Goal: Task Accomplishment & Management: Use online tool/utility

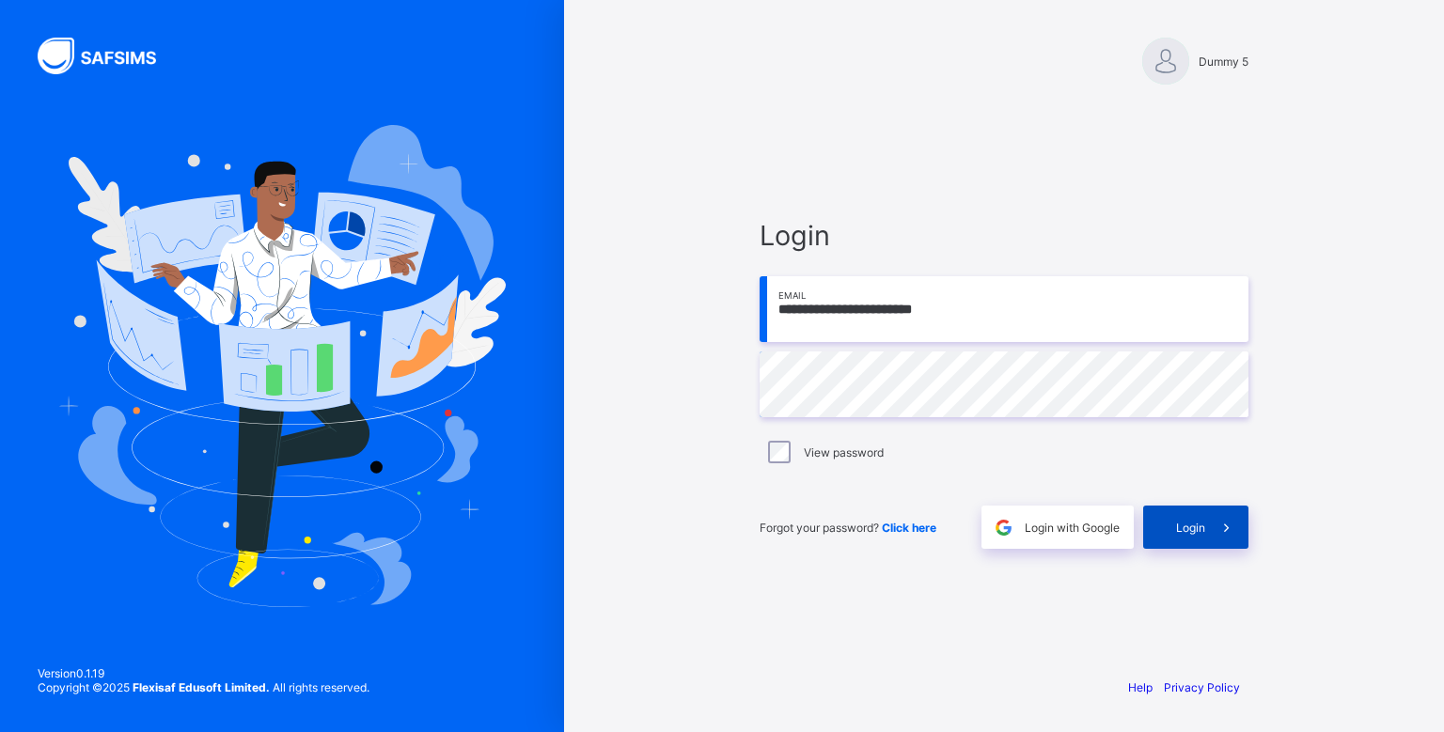
click at [1187, 540] on div "Login" at bounding box center [1195, 527] width 105 height 43
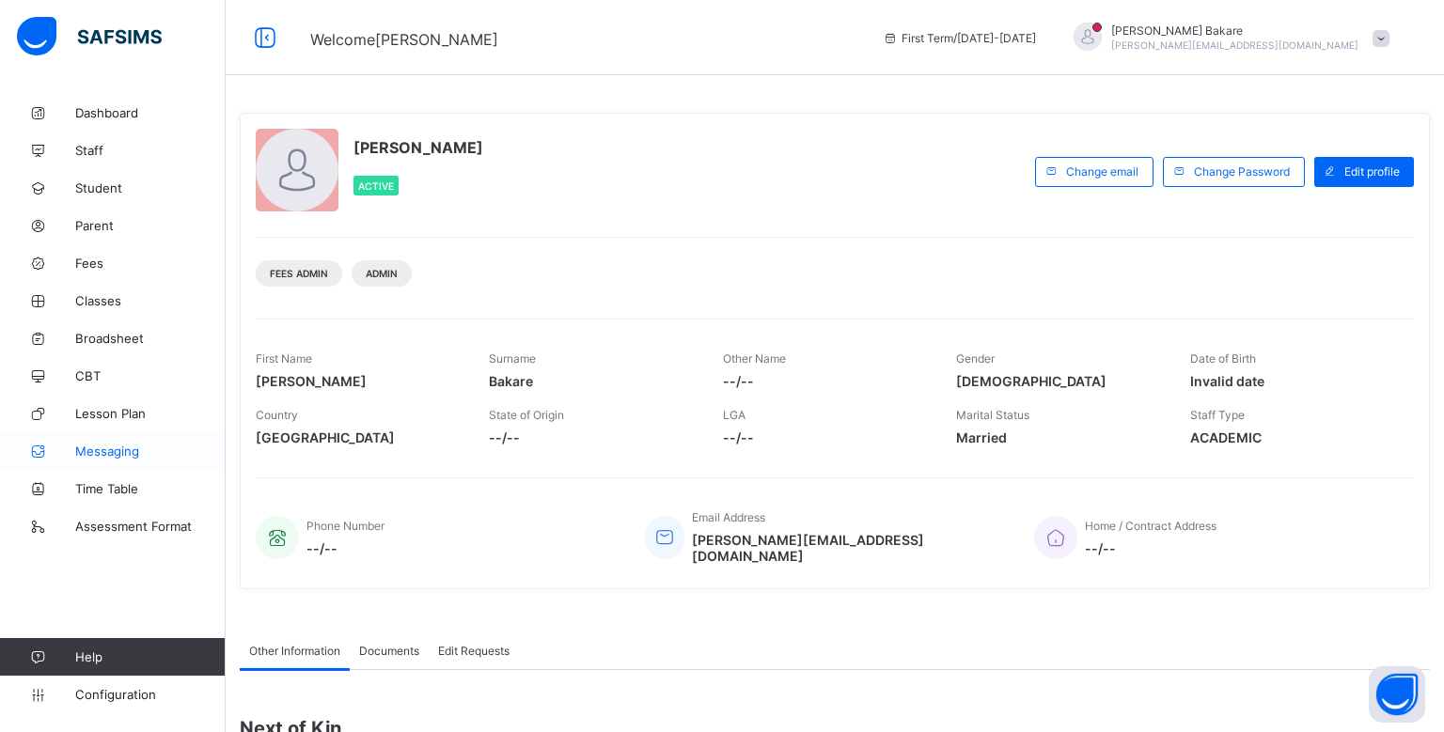
click at [128, 464] on link "Messaging" at bounding box center [113, 451] width 226 height 38
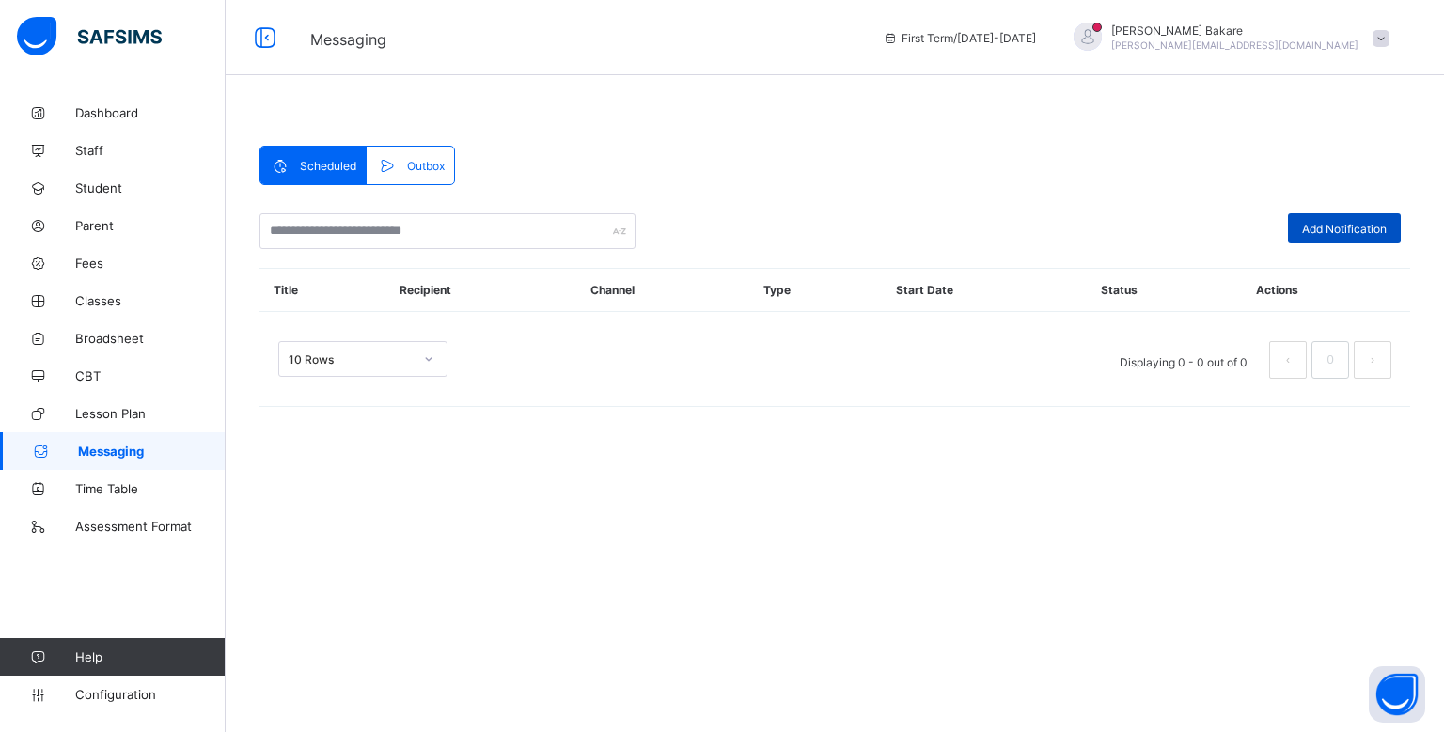
click at [1393, 224] on div "Add Notification" at bounding box center [1344, 228] width 113 height 30
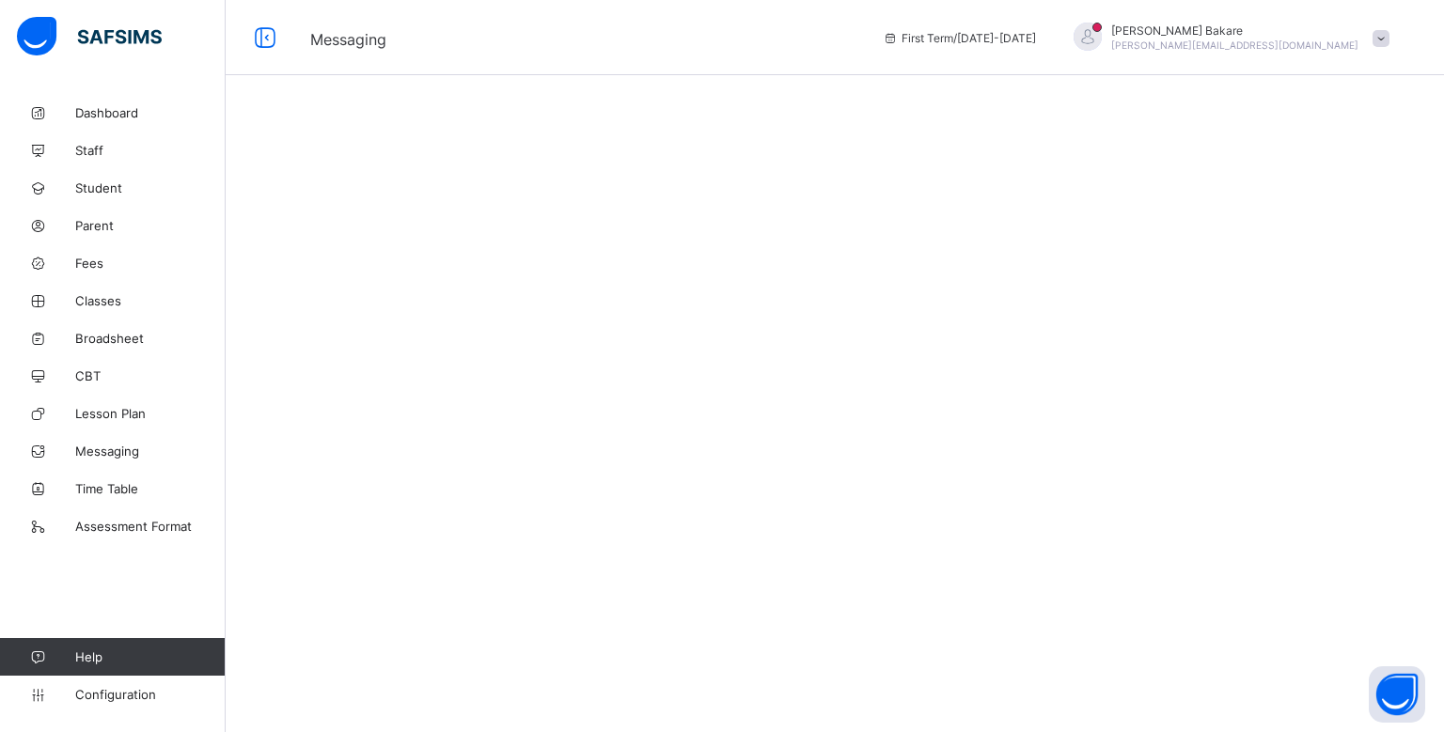
select select "*"
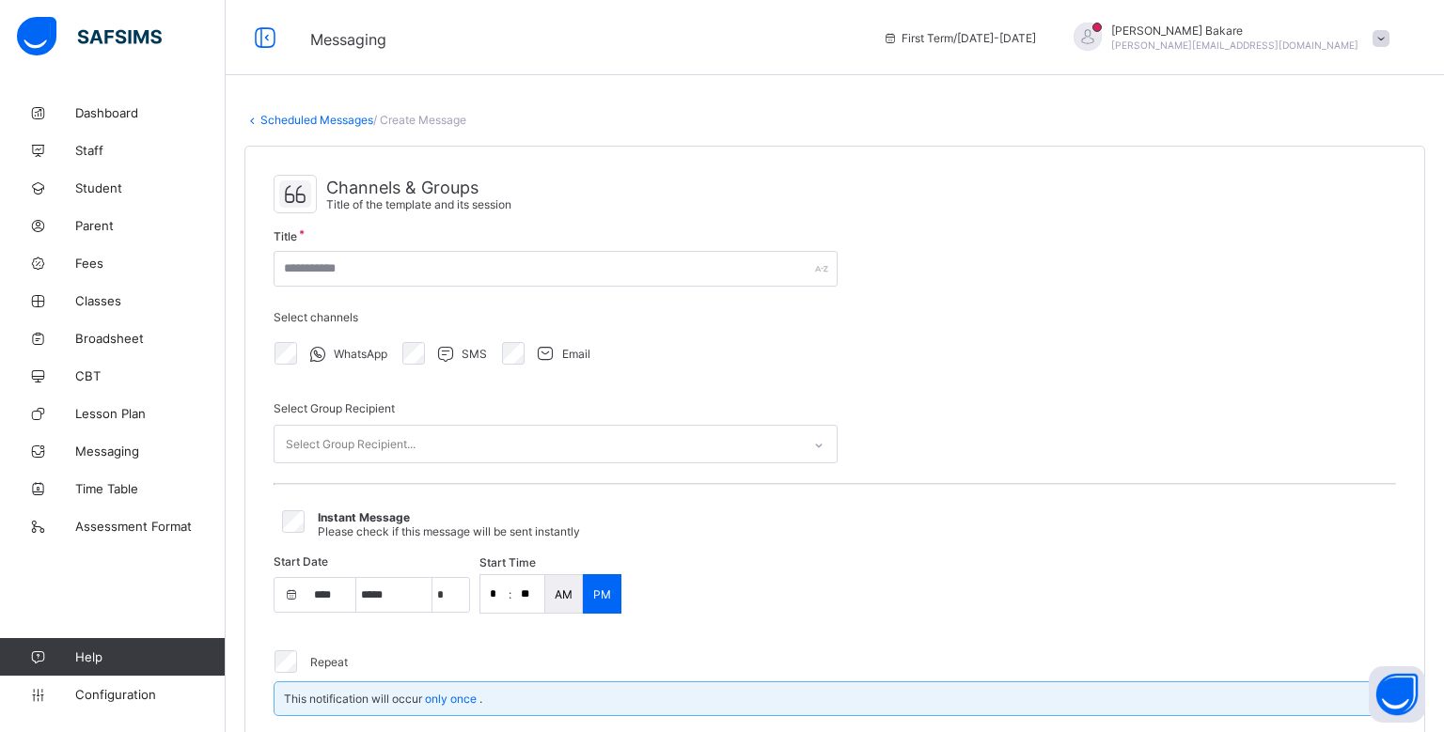
select select "****"
select select "*"
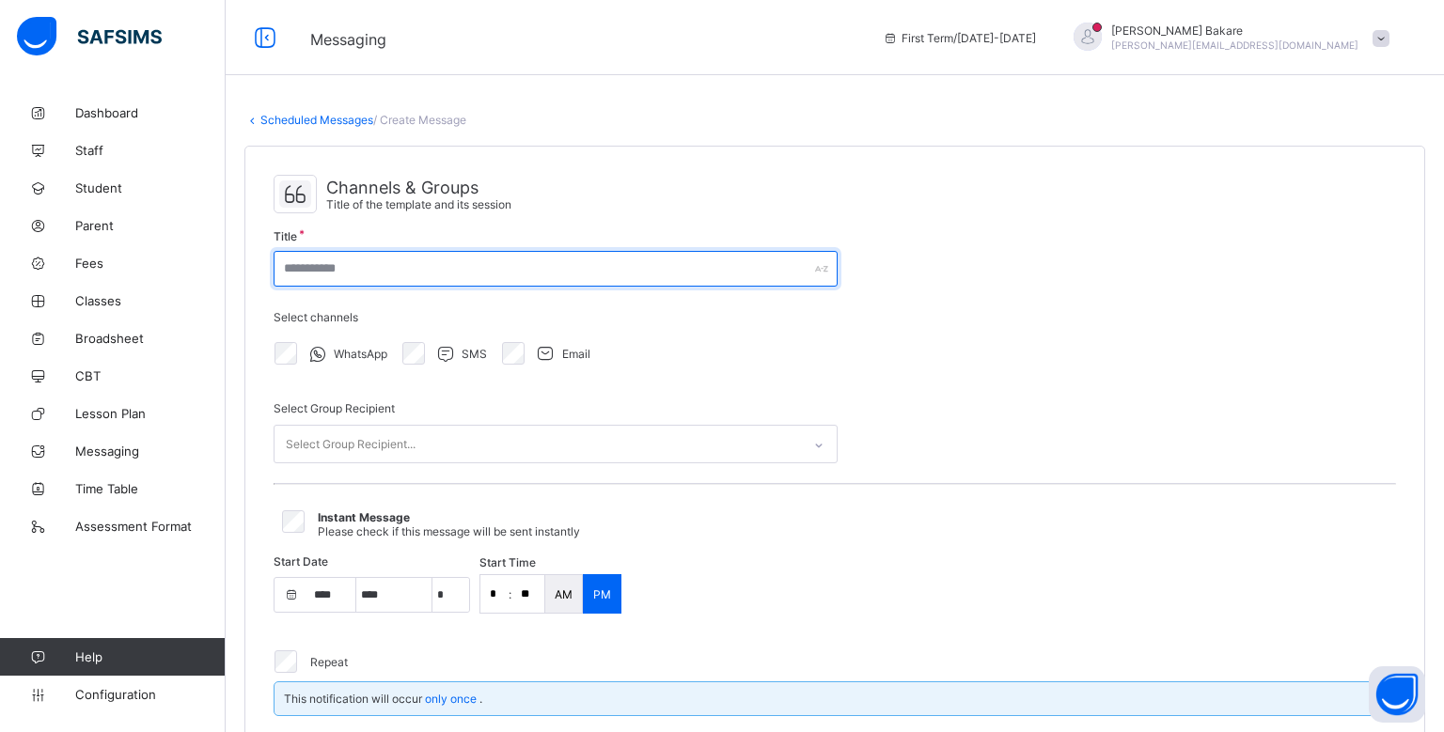
click at [743, 270] on input "text" at bounding box center [556, 269] width 564 height 36
type input "**********"
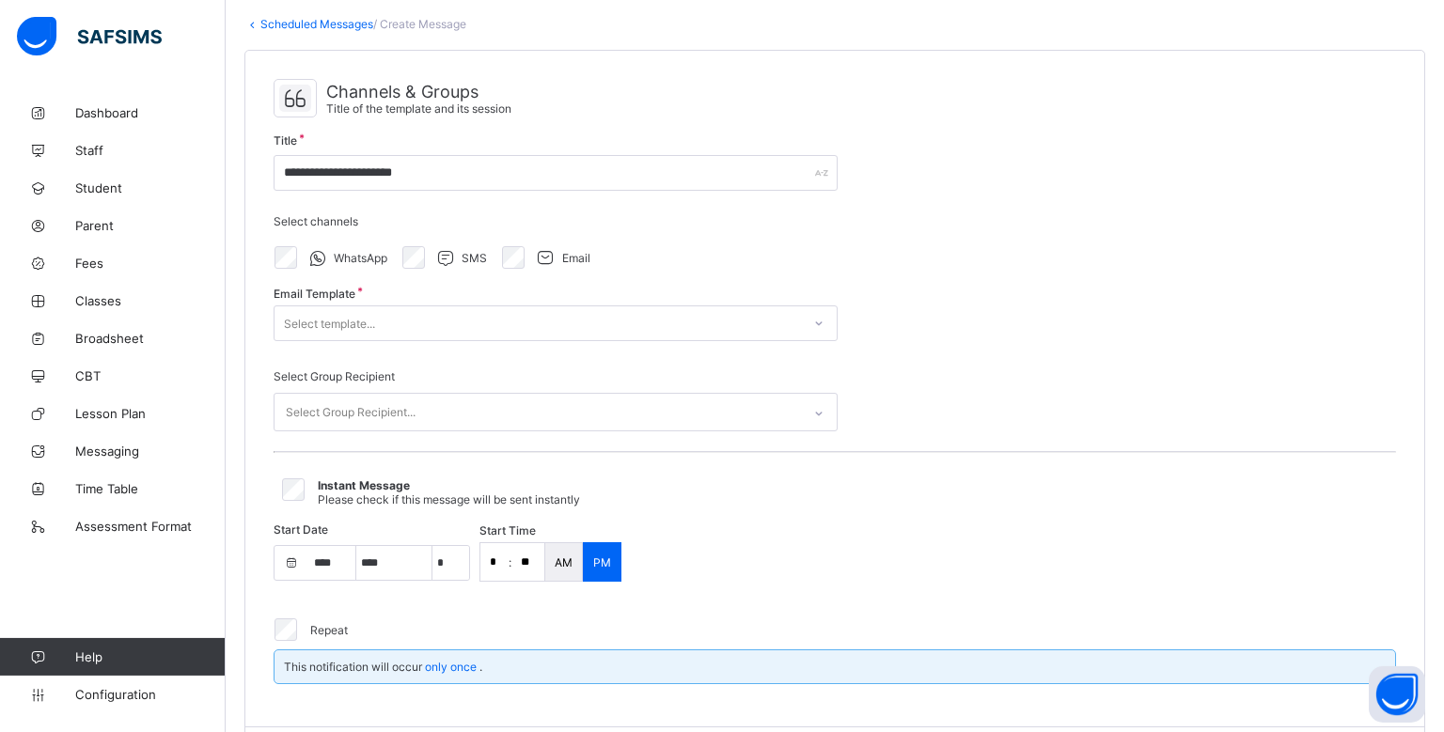
scroll to position [109, 0]
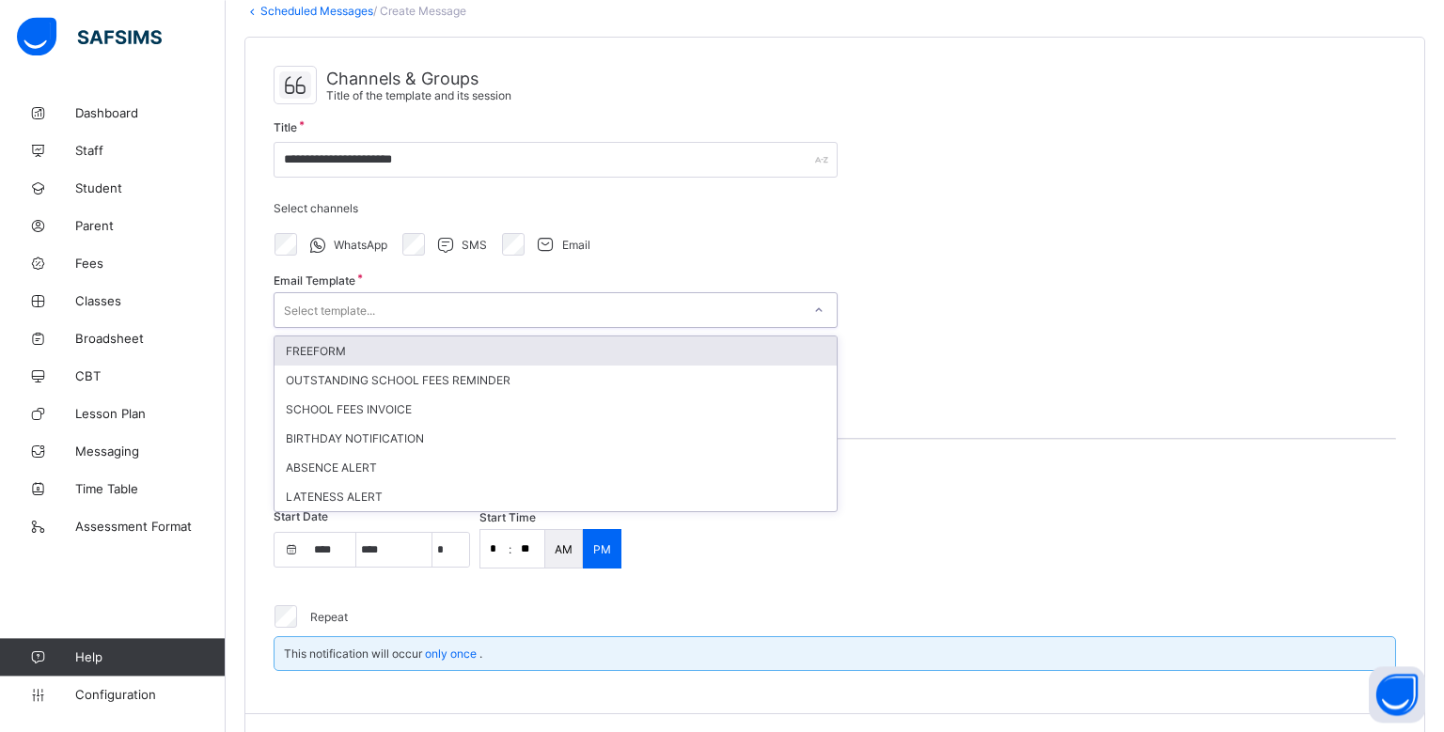
click at [674, 302] on div "Select template..." at bounding box center [538, 310] width 527 height 26
click at [660, 351] on div "FREEFORM" at bounding box center [556, 351] width 562 height 29
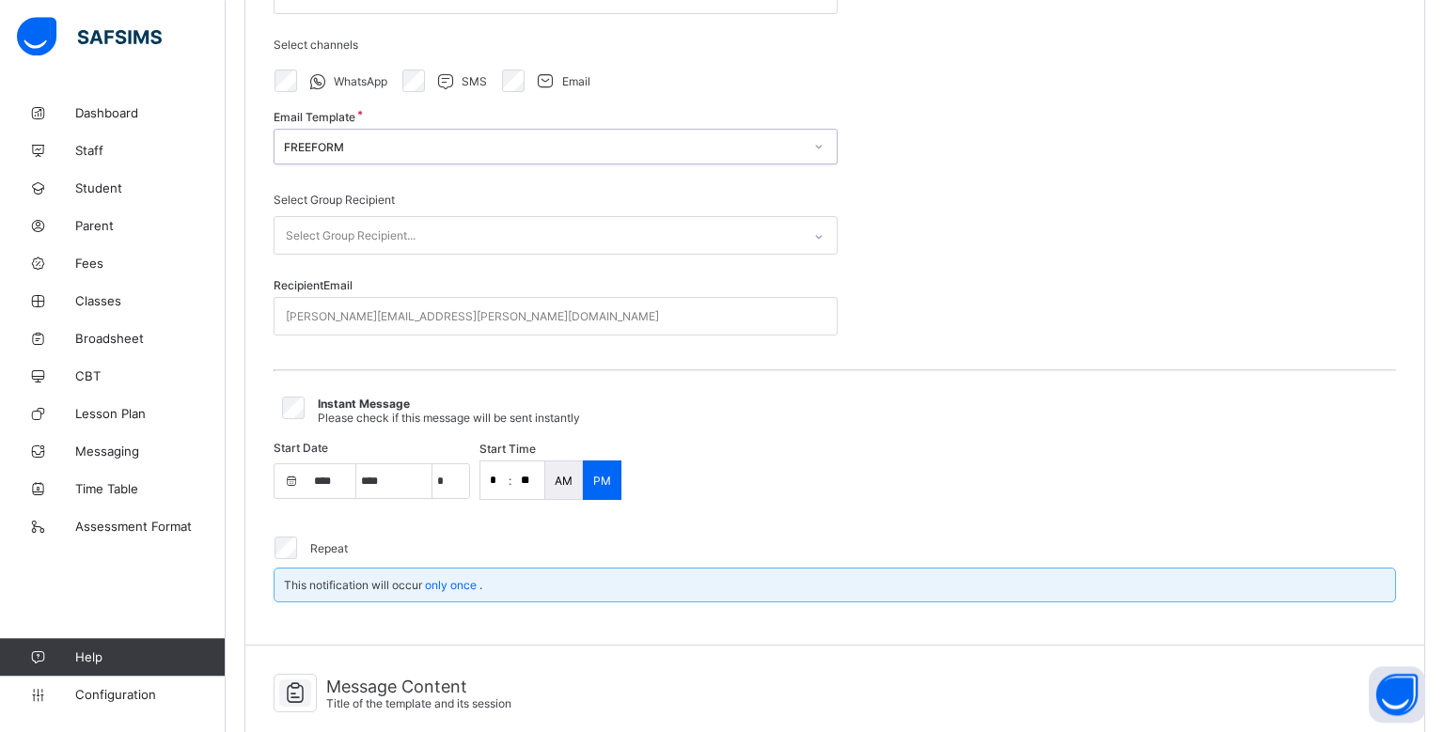
scroll to position [274, 0]
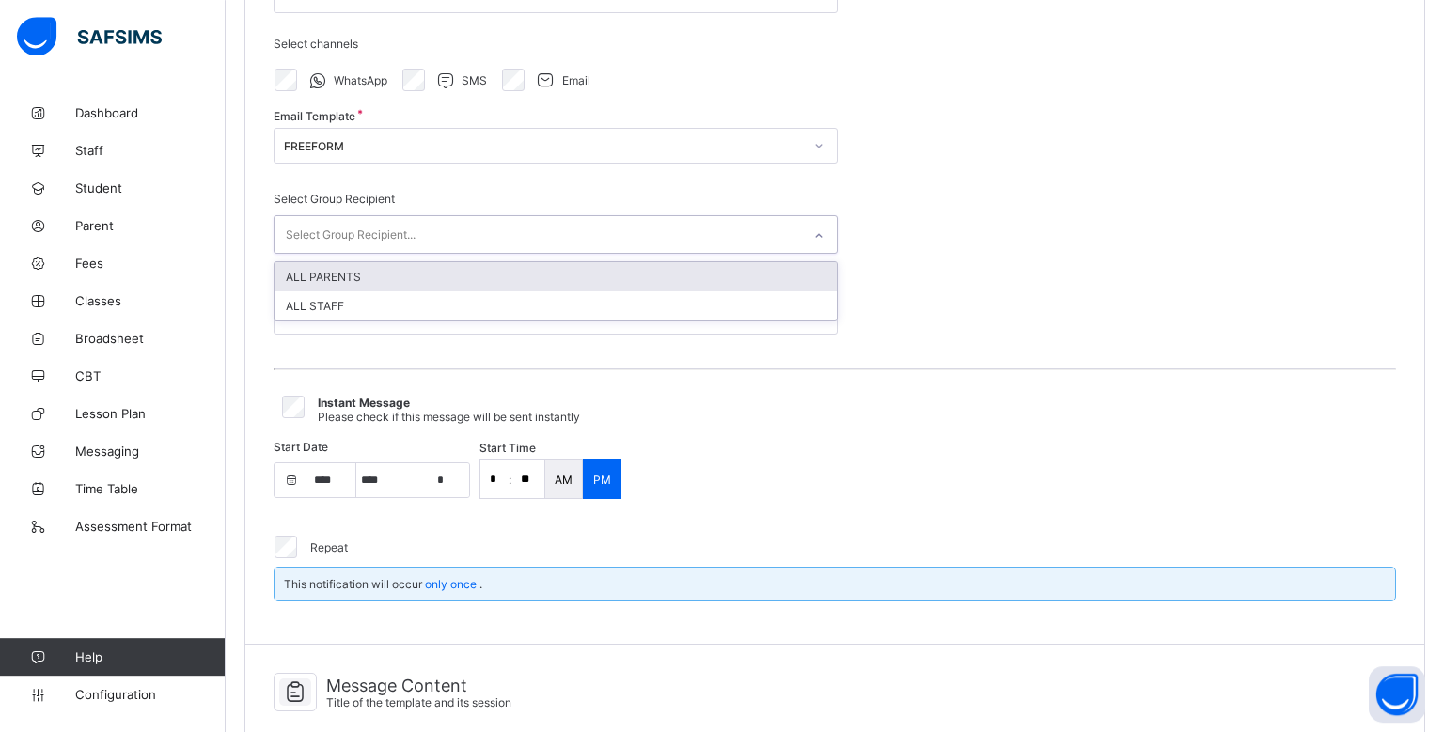
click at [769, 232] on div "Select Group Recipient..." at bounding box center [538, 234] width 527 height 37
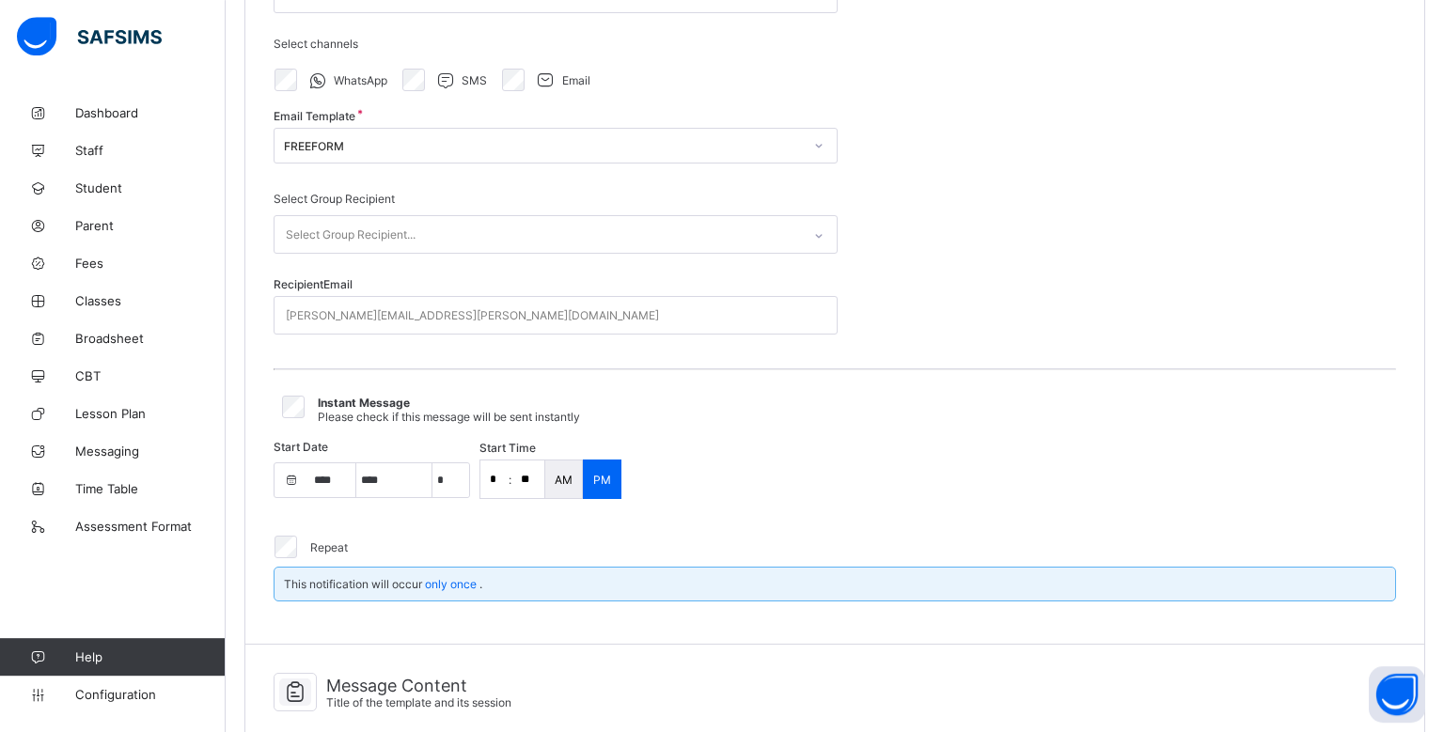
click at [728, 184] on div "Select Group Recipient Select Group Recipient... Recipient Email [PERSON_NAME][…" at bounding box center [556, 270] width 564 height 185
click at [701, 313] on div "[PERSON_NAME][EMAIL_ADDRESS][PERSON_NAME][DOMAIN_NAME]" at bounding box center [538, 315] width 527 height 37
type input "**********"
click at [505, 479] on input "*" at bounding box center [494, 480] width 28 height 38
type input "*"
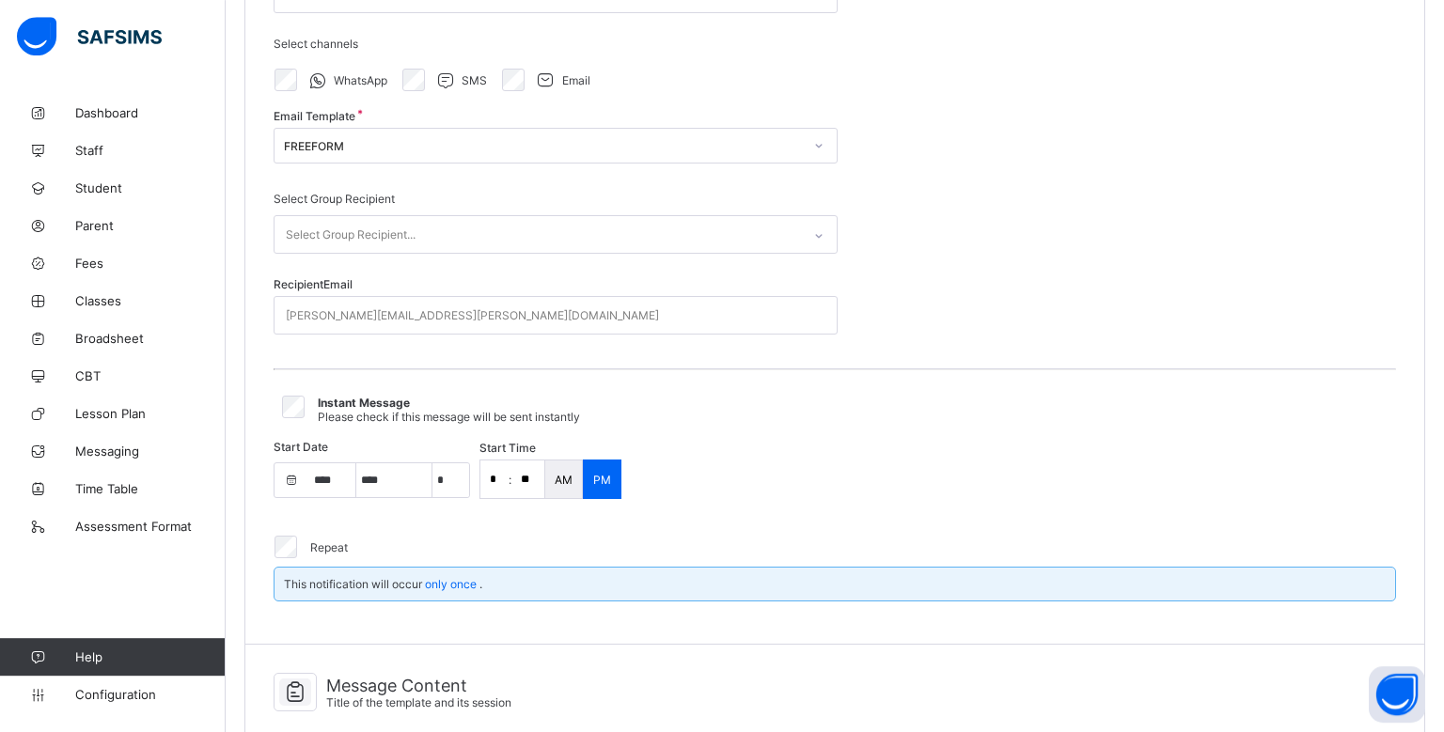
click at [572, 525] on div "Repeat This notification will occur only once ." at bounding box center [835, 564] width 1123 height 102
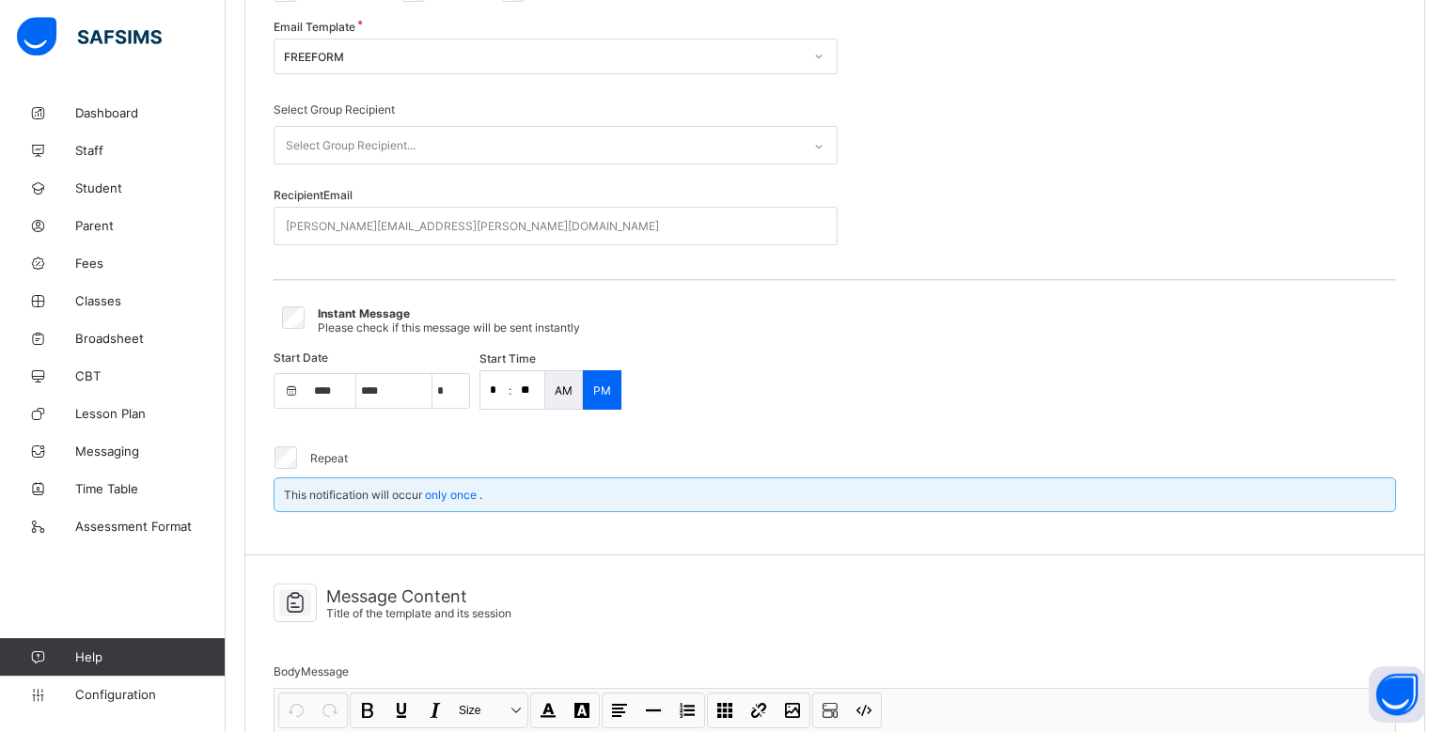
scroll to position [366, 0]
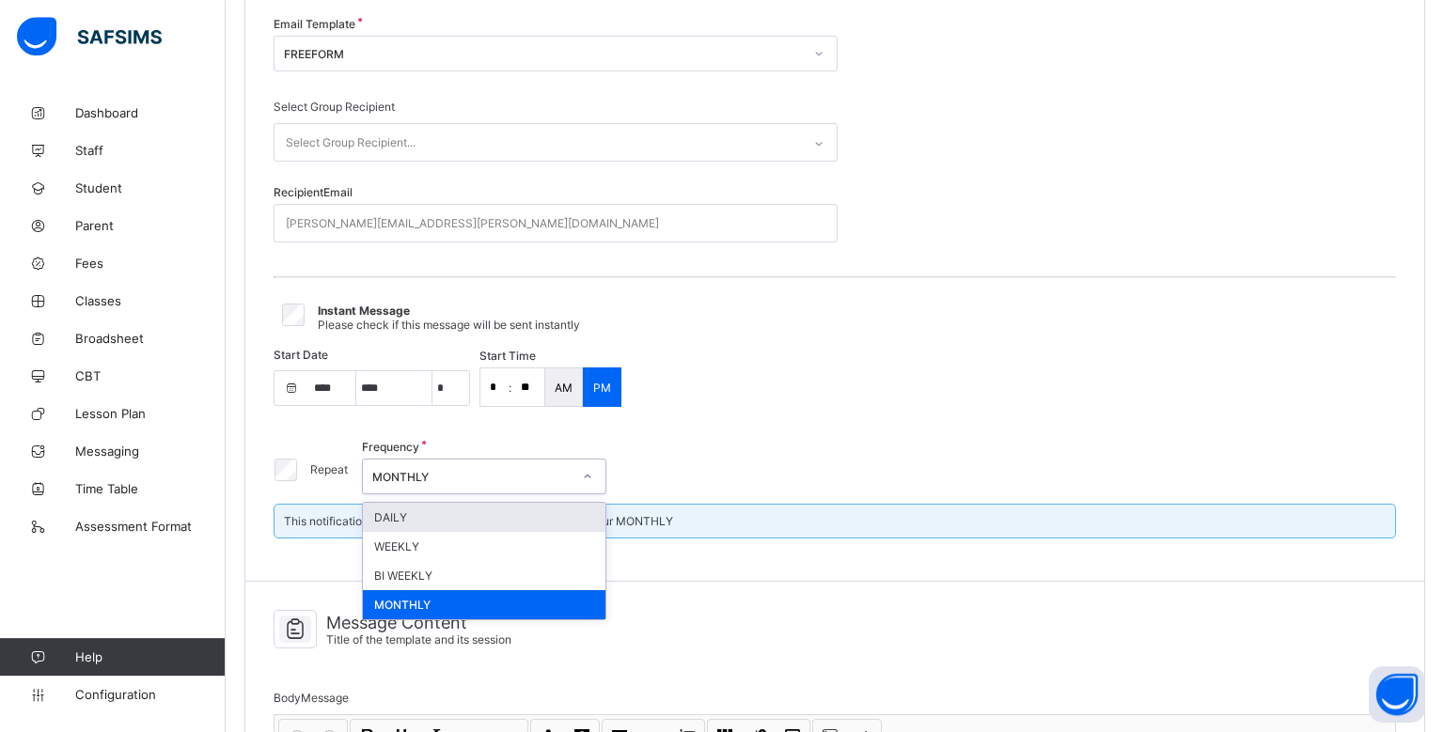
click at [476, 470] on div "MONTHLY" at bounding box center [471, 477] width 199 height 14
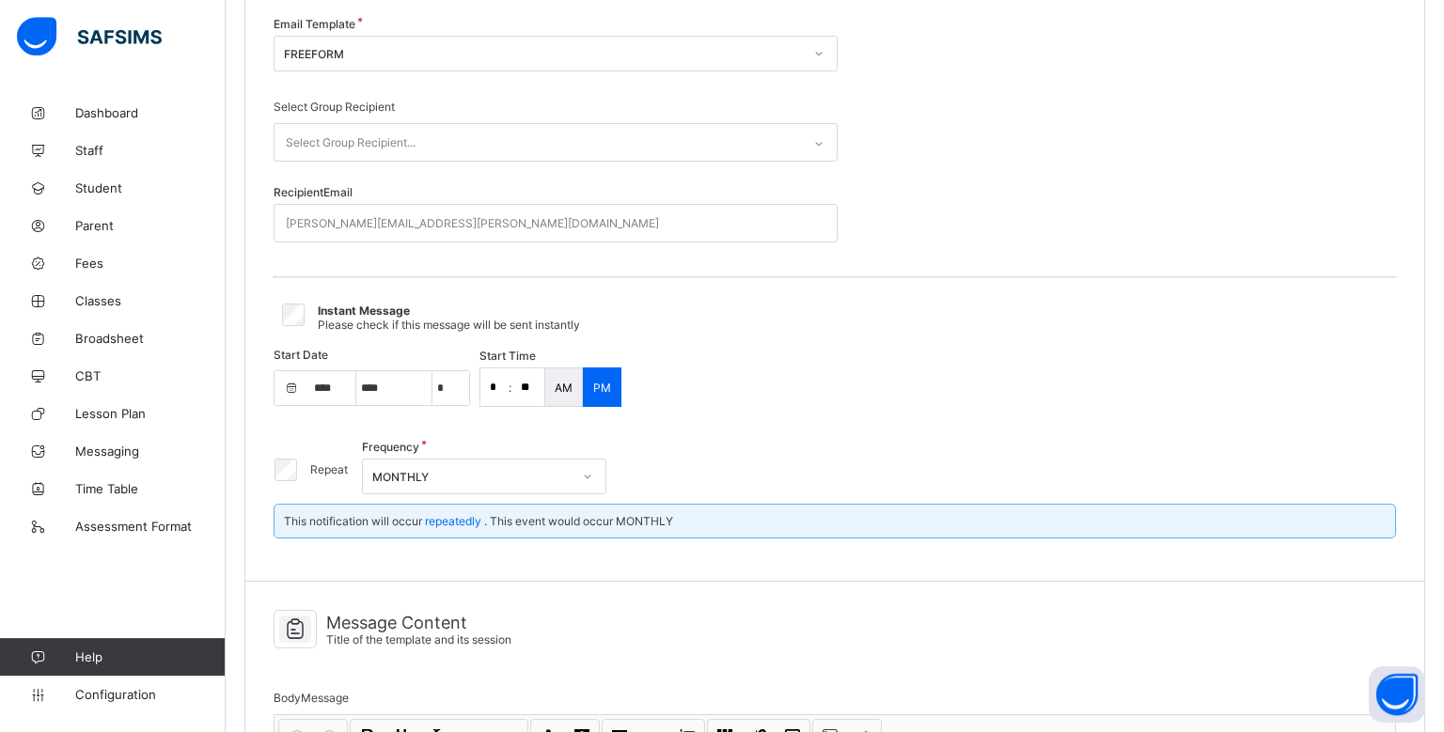
click at [792, 394] on div "Start Date **** **** **** **** ***** **** **** ****** ********* ******* *******…" at bounding box center [835, 387] width 1123 height 70
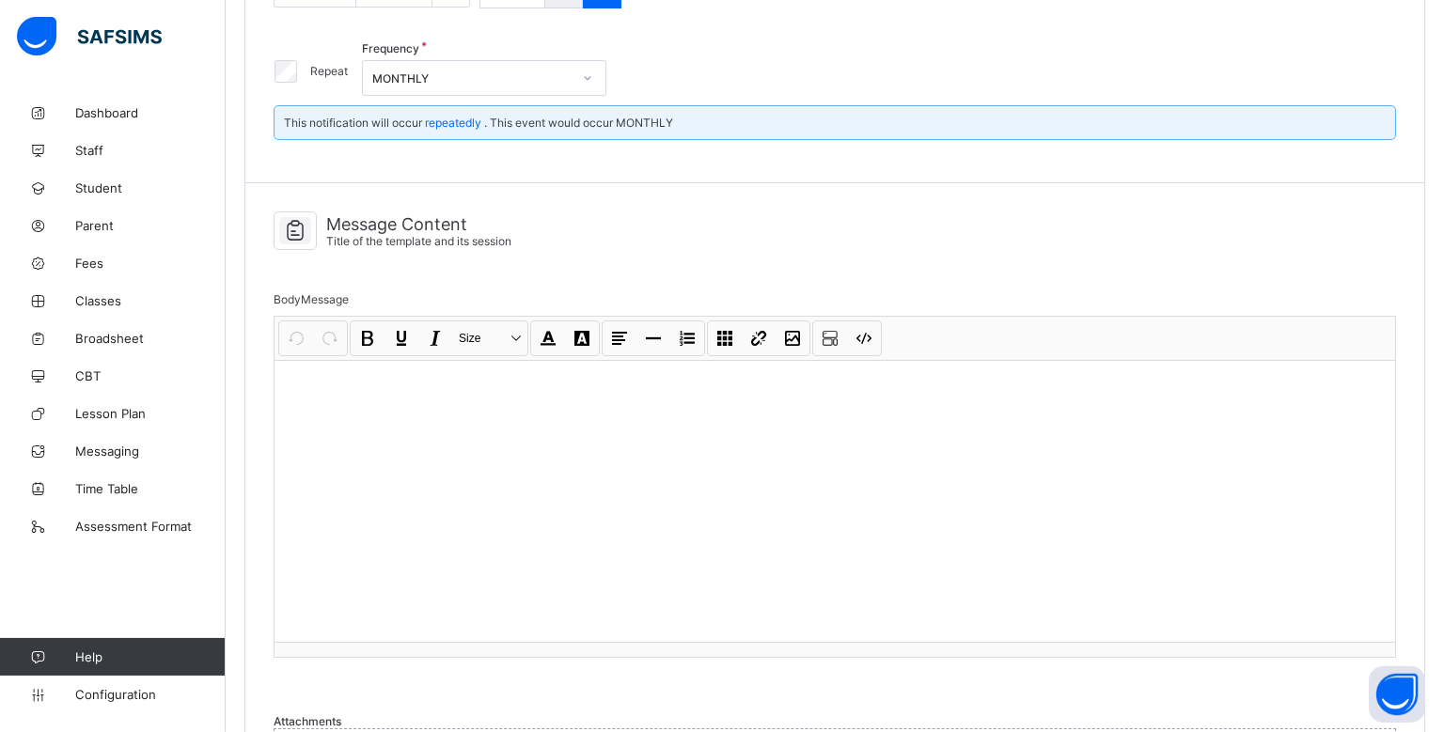
scroll to position [788, 0]
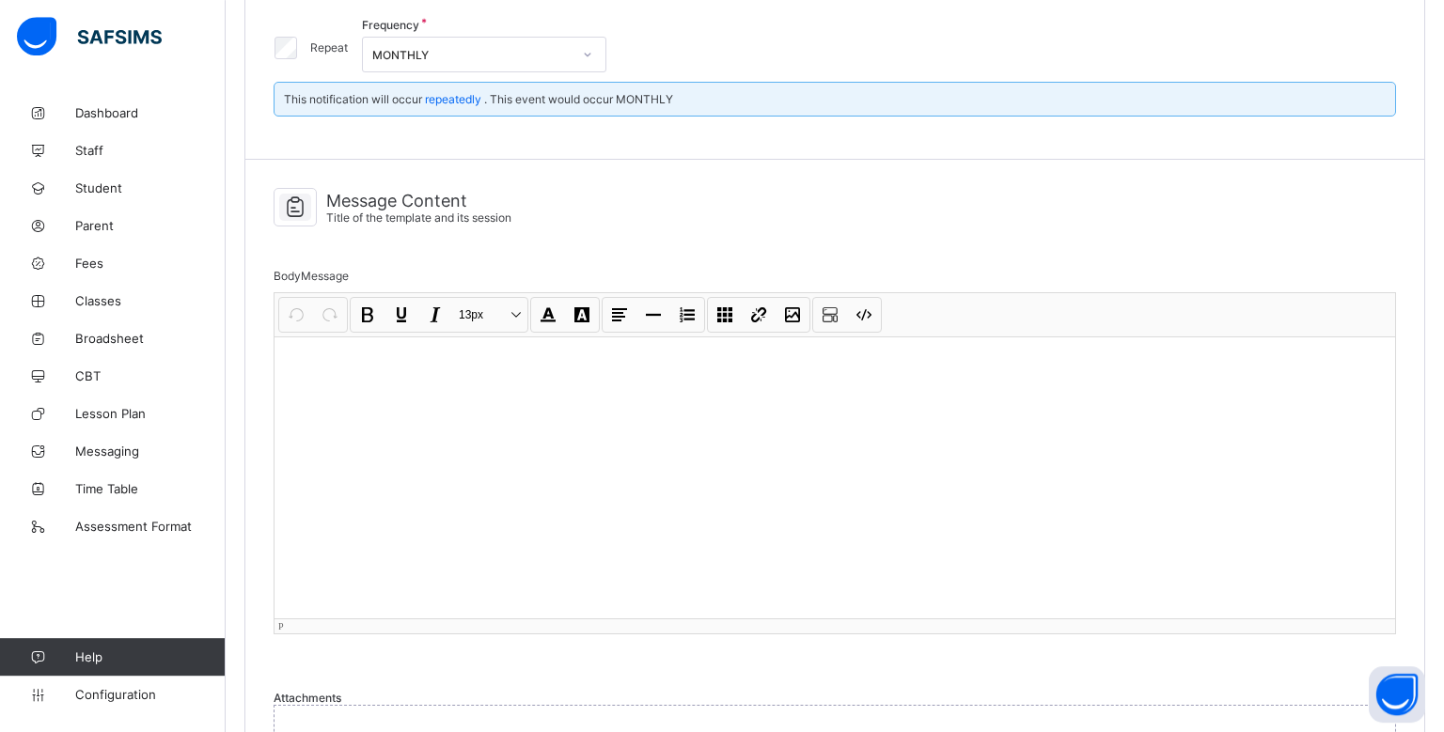
click at [685, 451] on div at bounding box center [835, 478] width 1121 height 282
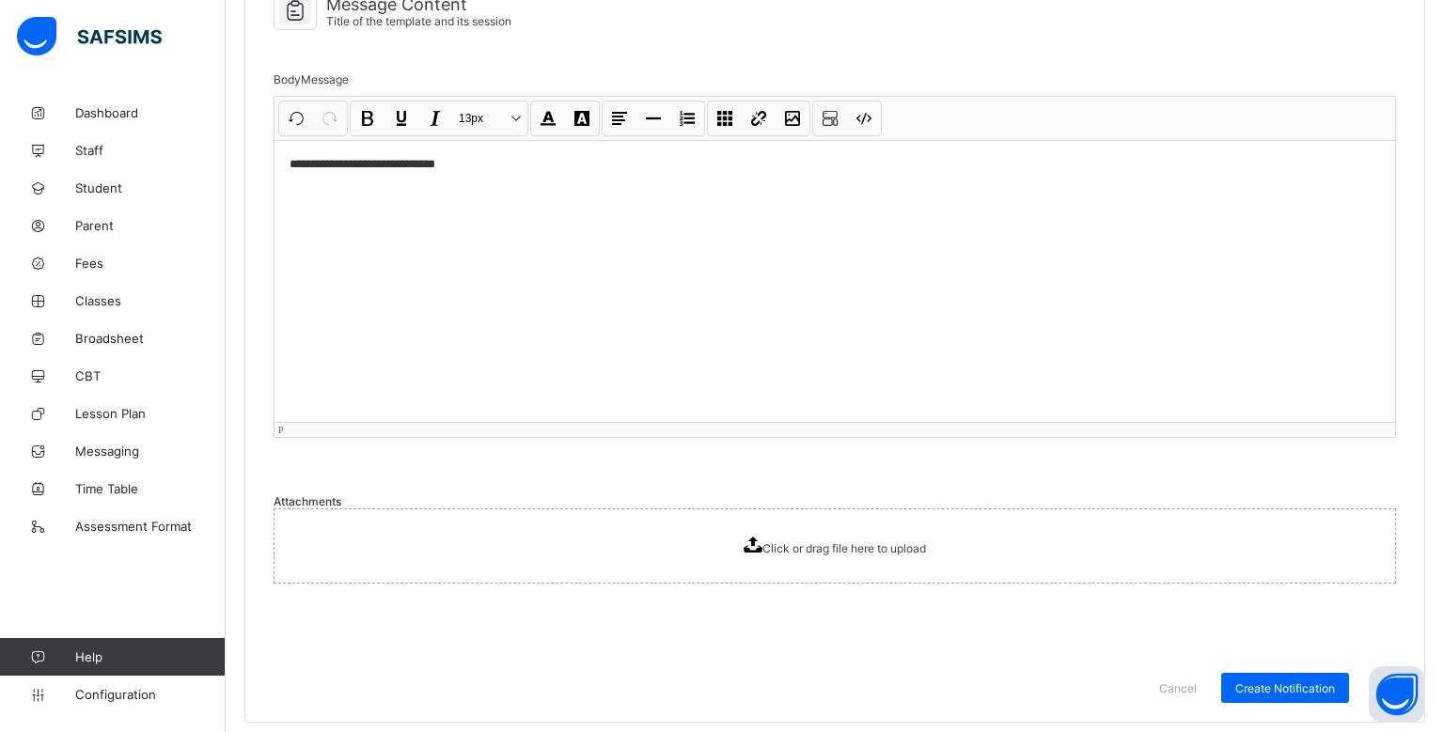
scroll to position [989, 0]
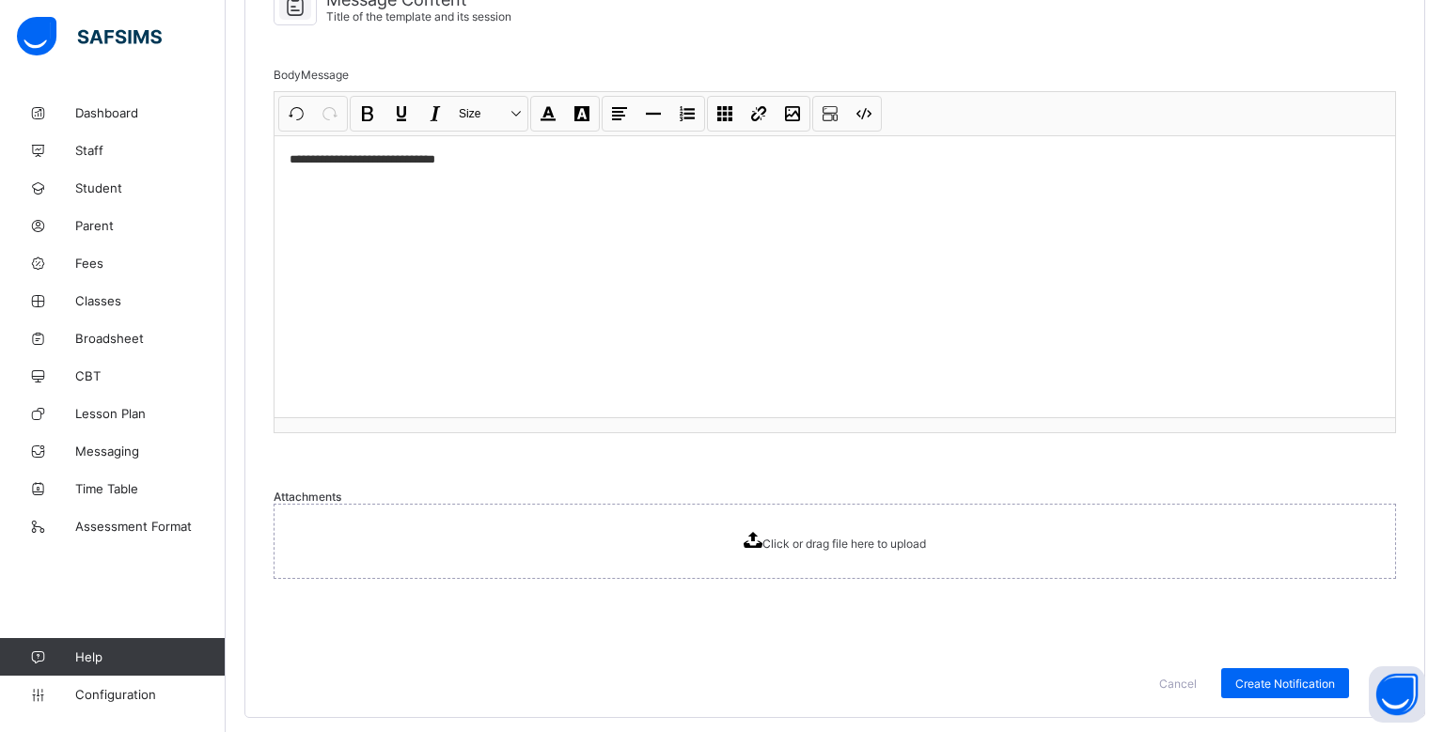
click at [826, 541] on span "Click or drag file here to upload" at bounding box center [845, 544] width 164 height 14
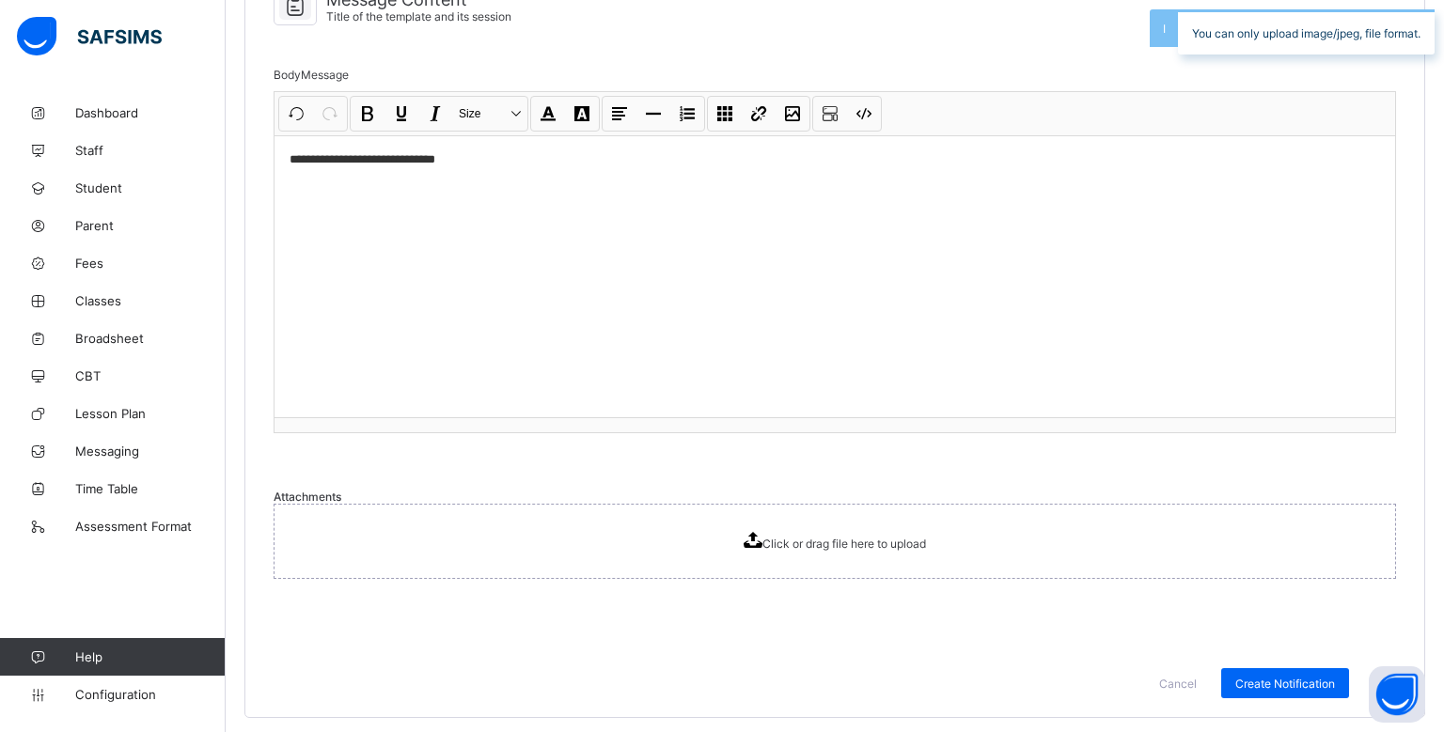
click at [788, 516] on div "Click or drag file here to upload" at bounding box center [835, 541] width 1123 height 75
click at [794, 532] on div "Click or drag file here to upload" at bounding box center [835, 541] width 182 height 19
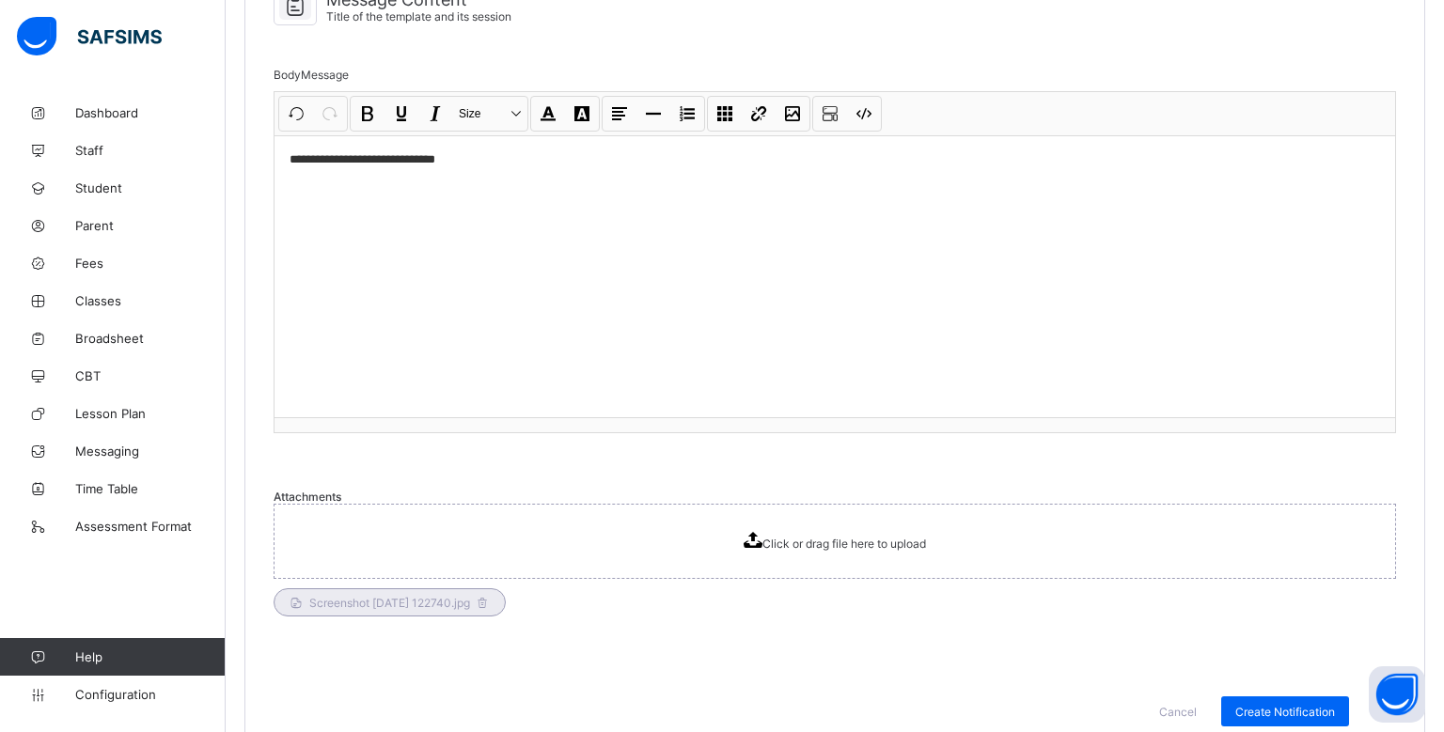
scroll to position [1016, 0]
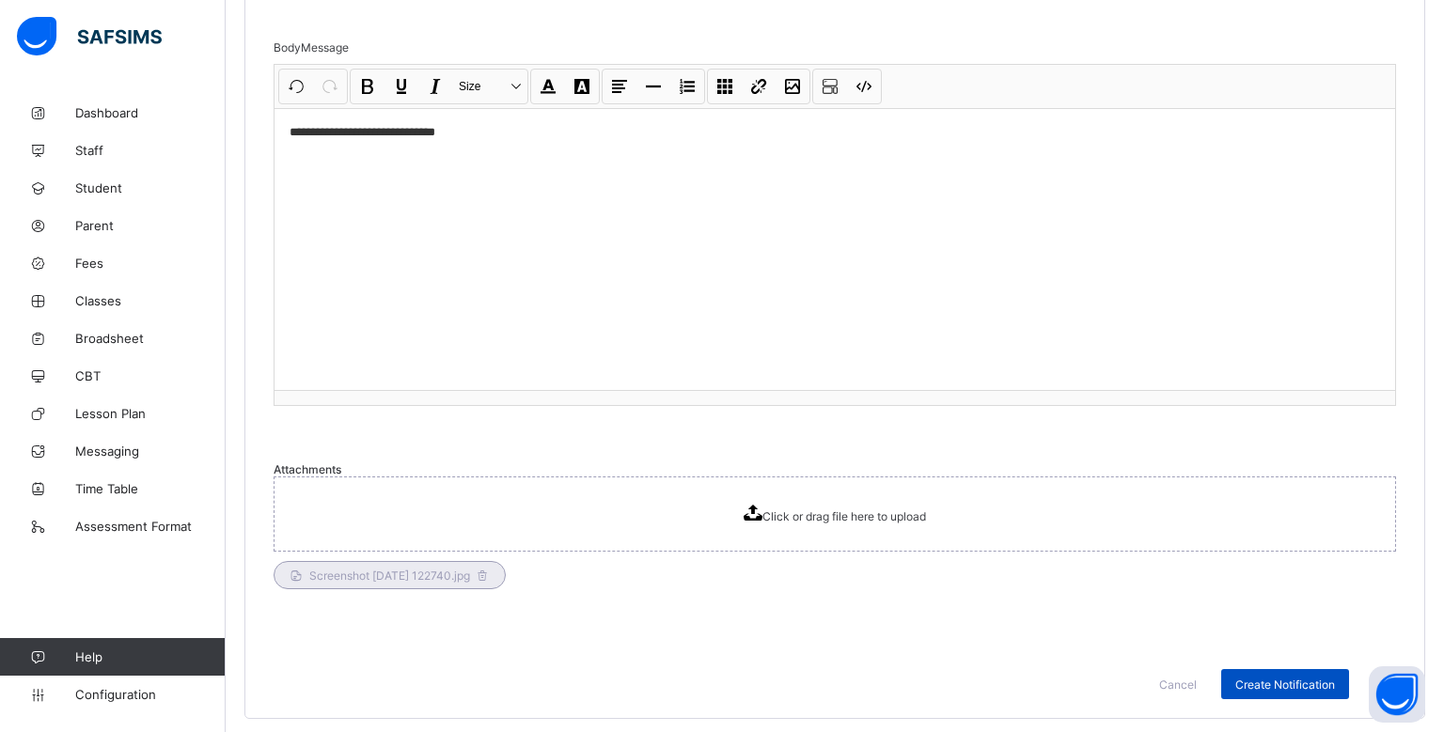
click at [1254, 681] on span "Create Notification" at bounding box center [1285, 685] width 100 height 14
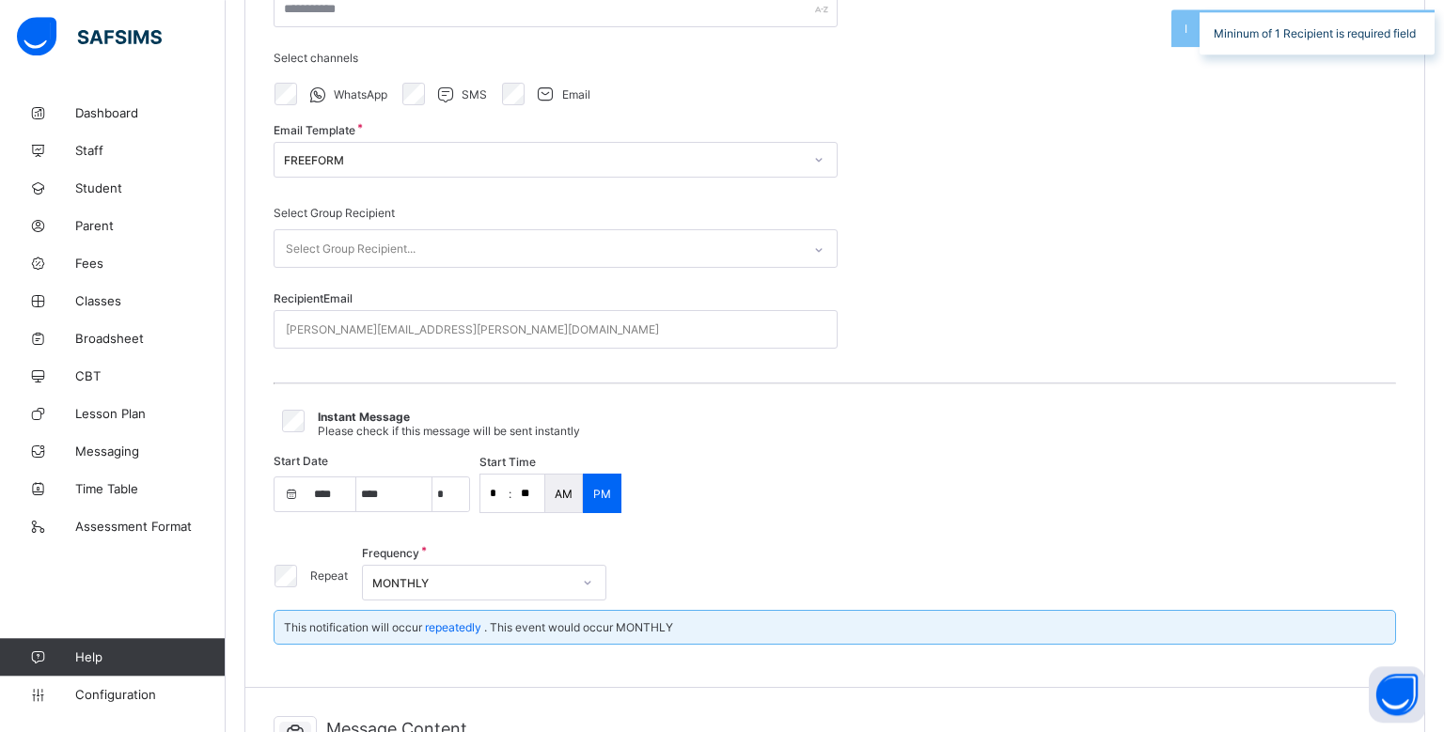
scroll to position [258, 0]
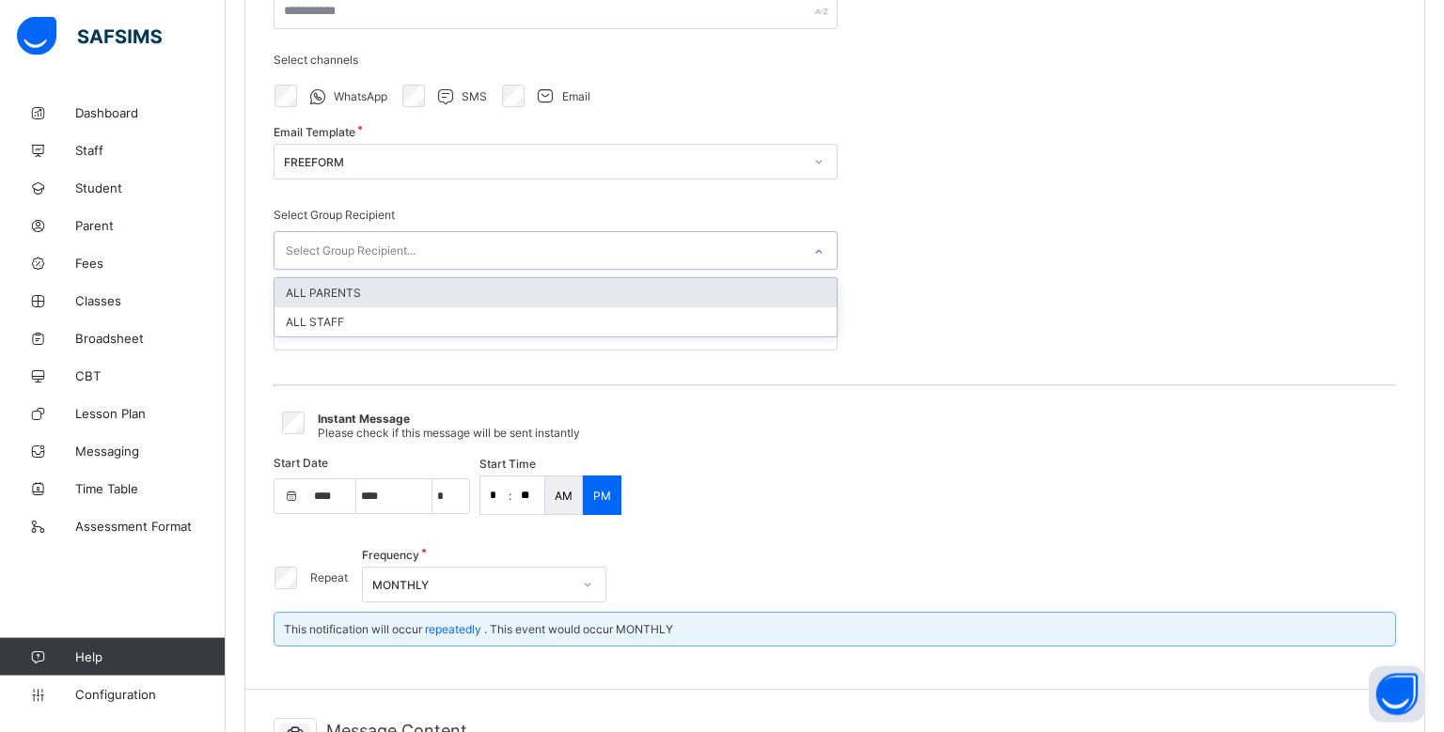
click at [633, 244] on div "Select Group Recipient..." at bounding box center [538, 250] width 527 height 37
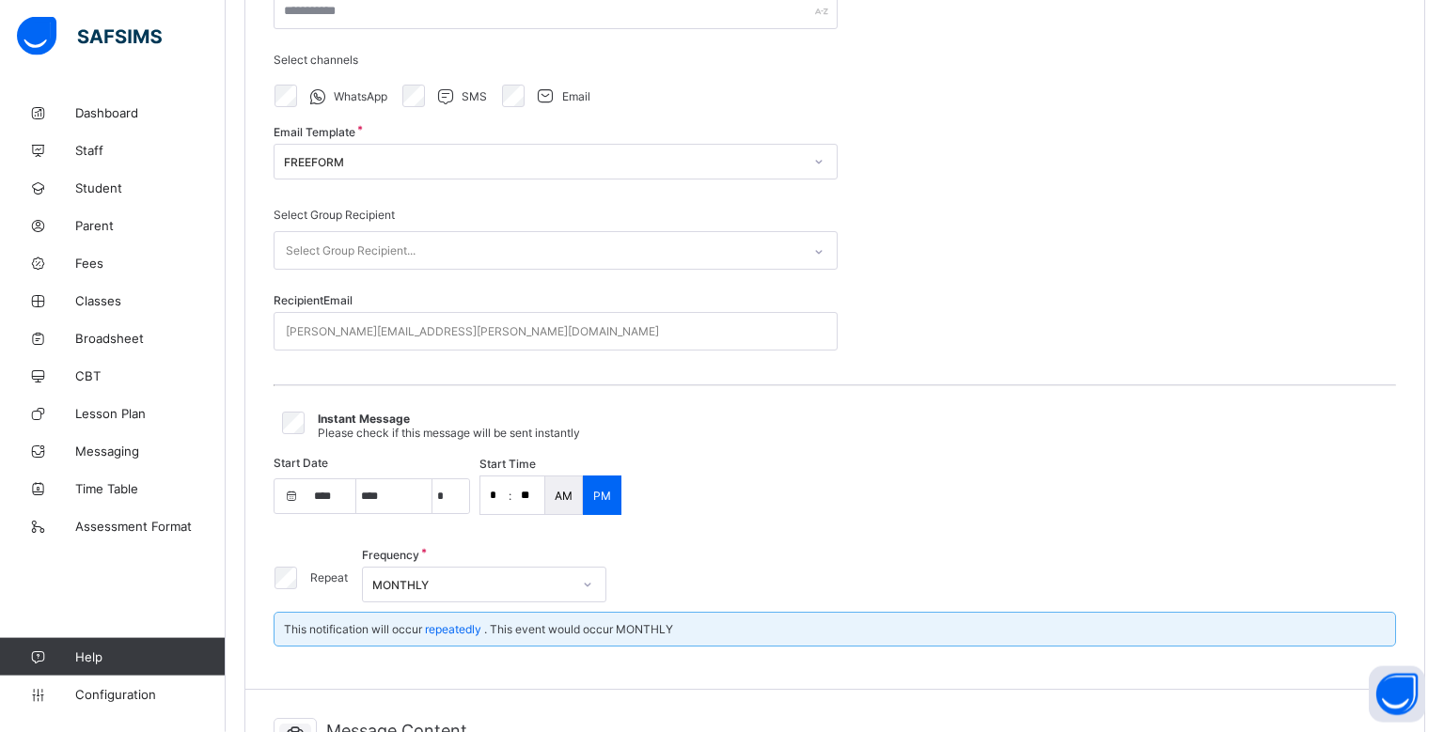
click at [690, 199] on div "Select Group Recipient Select Group Recipient... Recipient Email [PERSON_NAME][…" at bounding box center [556, 286] width 564 height 185
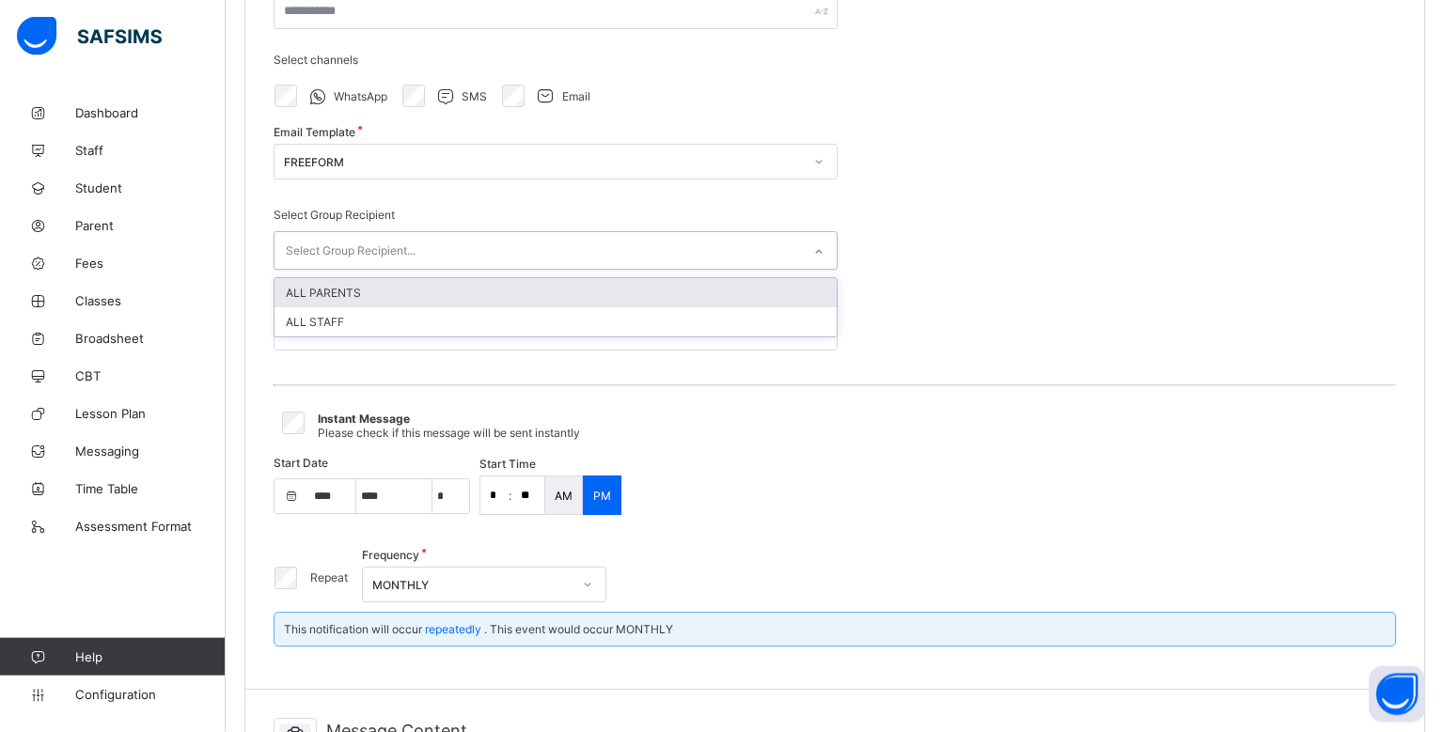
click at [660, 256] on div "Select Group Recipient..." at bounding box center [538, 250] width 527 height 37
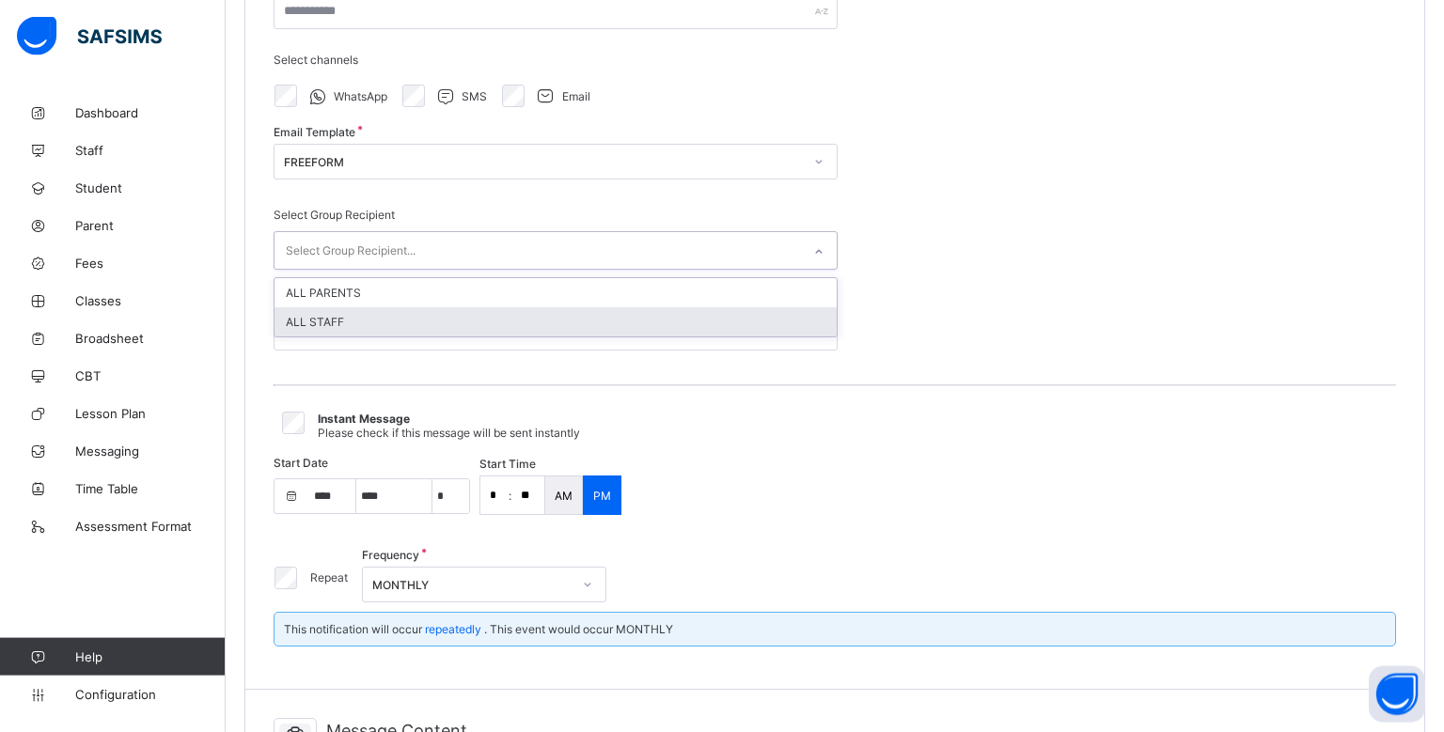
click at [637, 324] on div "ALL STAFF" at bounding box center [556, 321] width 562 height 29
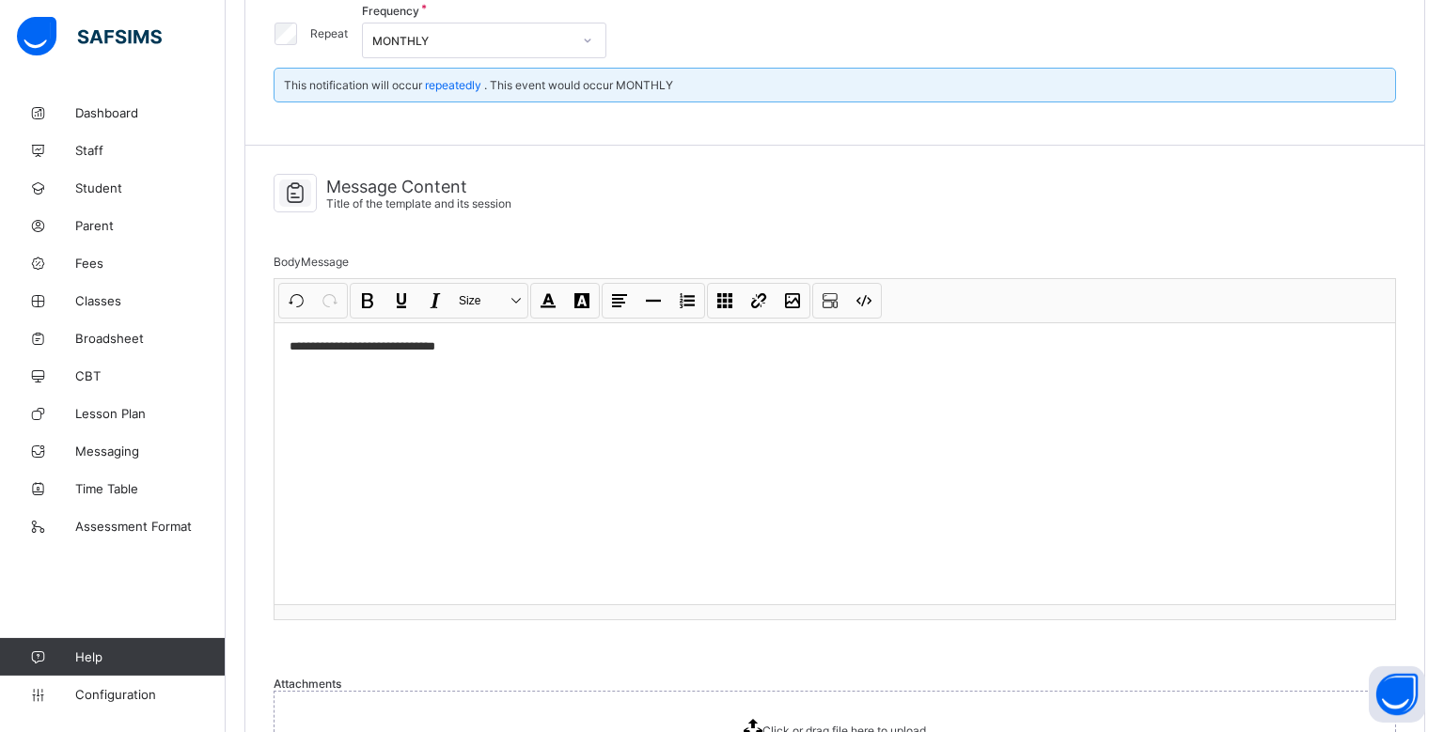
scroll to position [1020, 0]
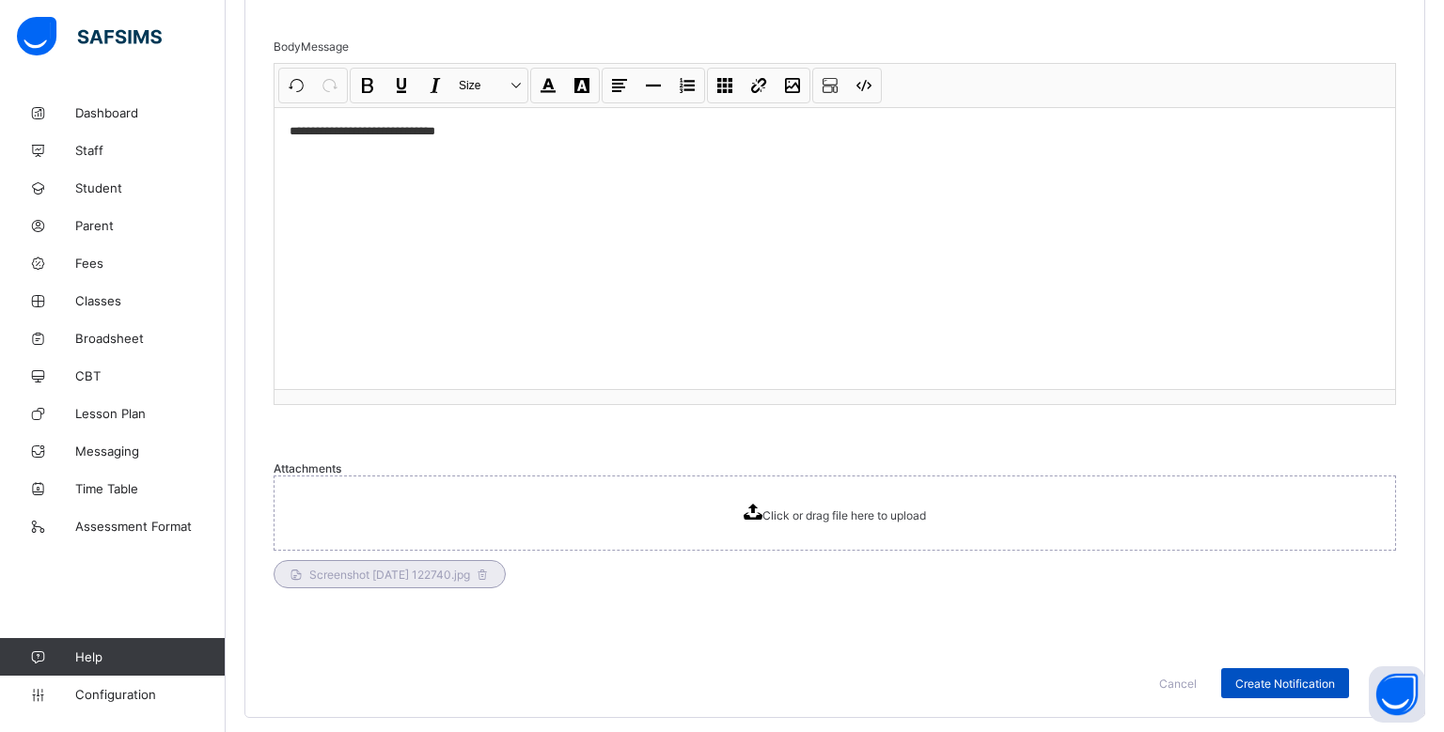
click at [1253, 683] on span "Create Notification" at bounding box center [1285, 684] width 100 height 14
click at [1281, 677] on span "Create Notification" at bounding box center [1285, 684] width 100 height 14
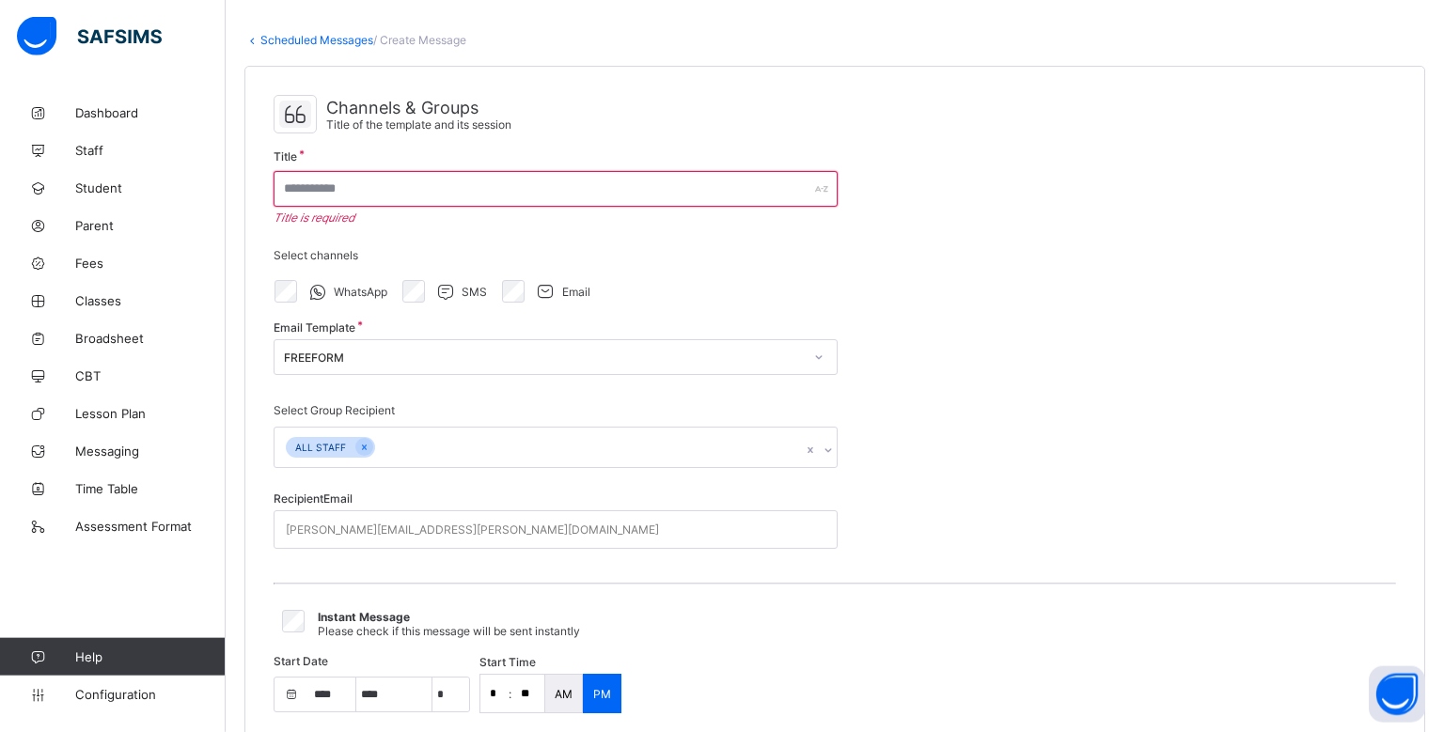
scroll to position [0, 0]
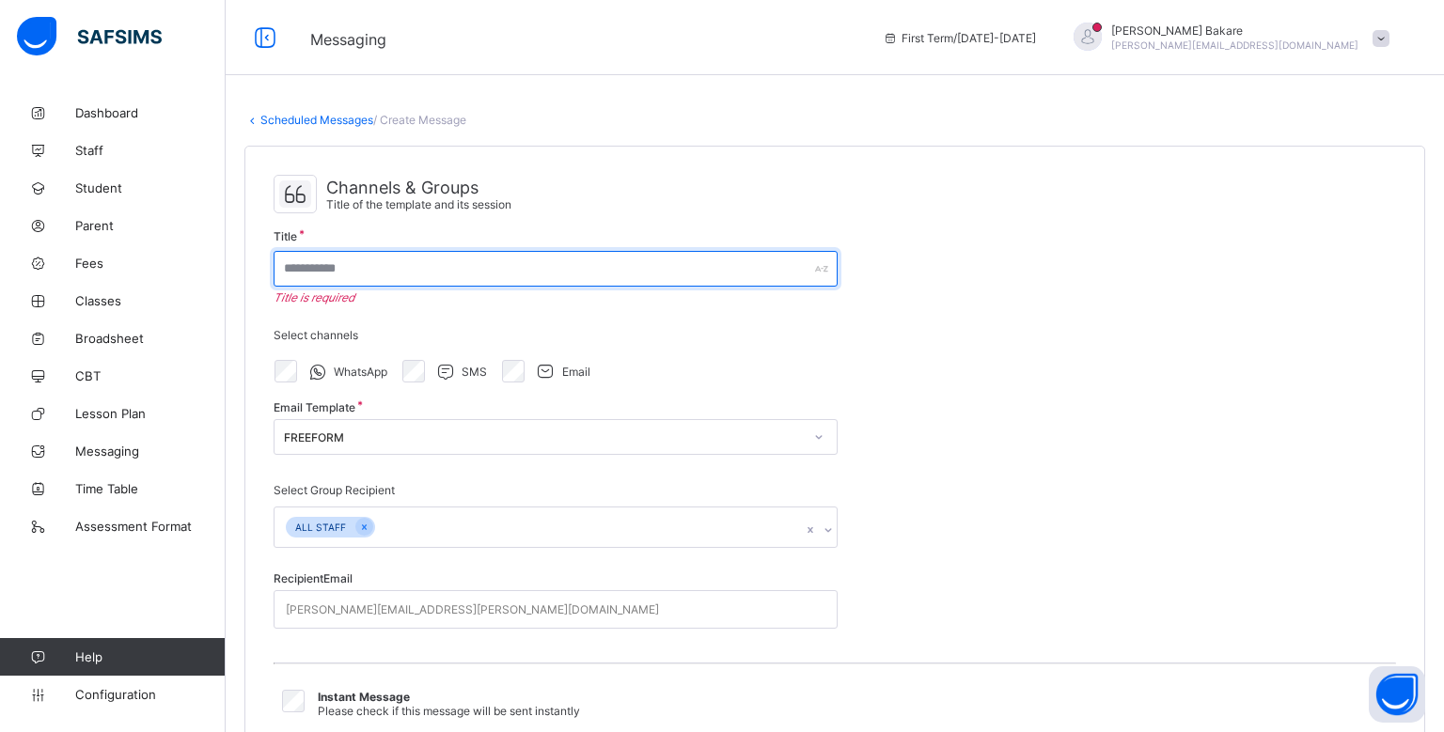
click at [676, 275] on input "text" at bounding box center [556, 269] width 564 height 36
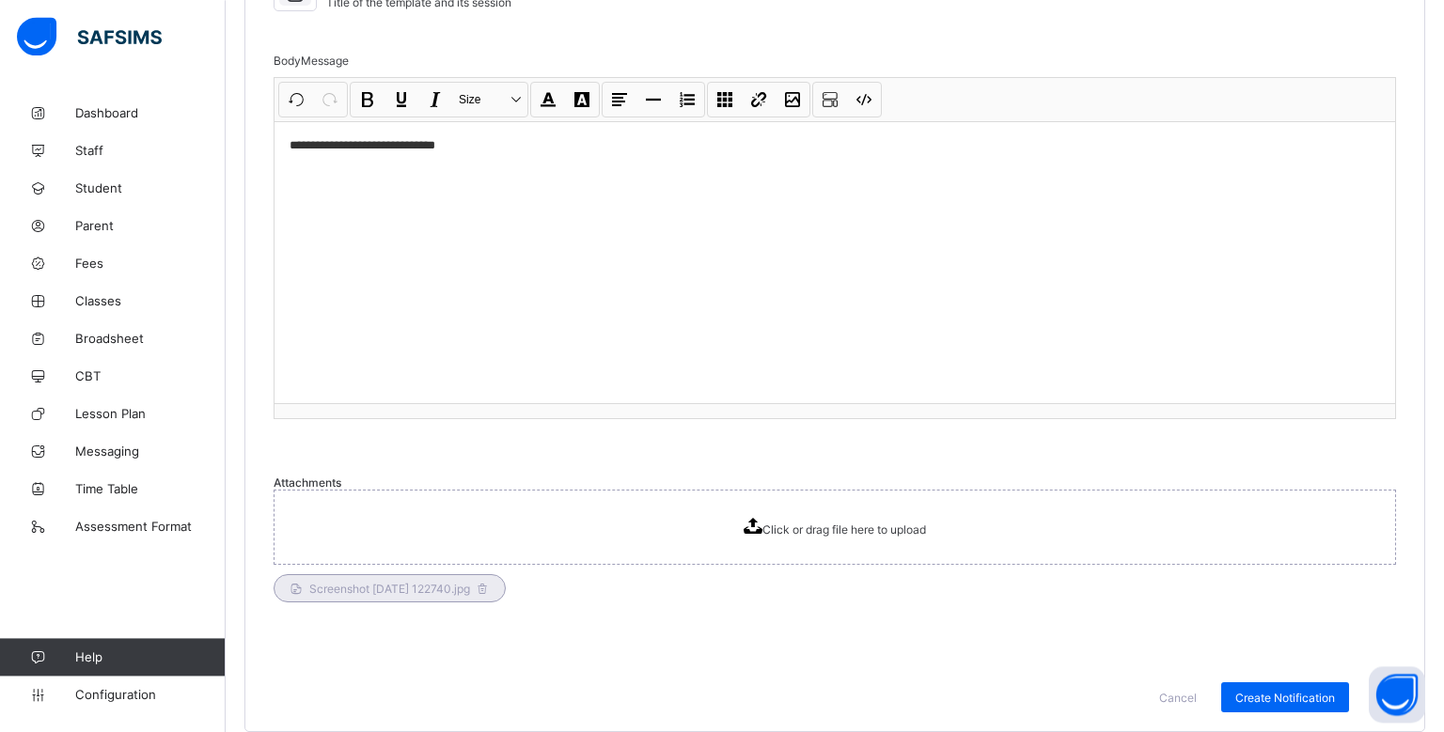
scroll to position [1020, 0]
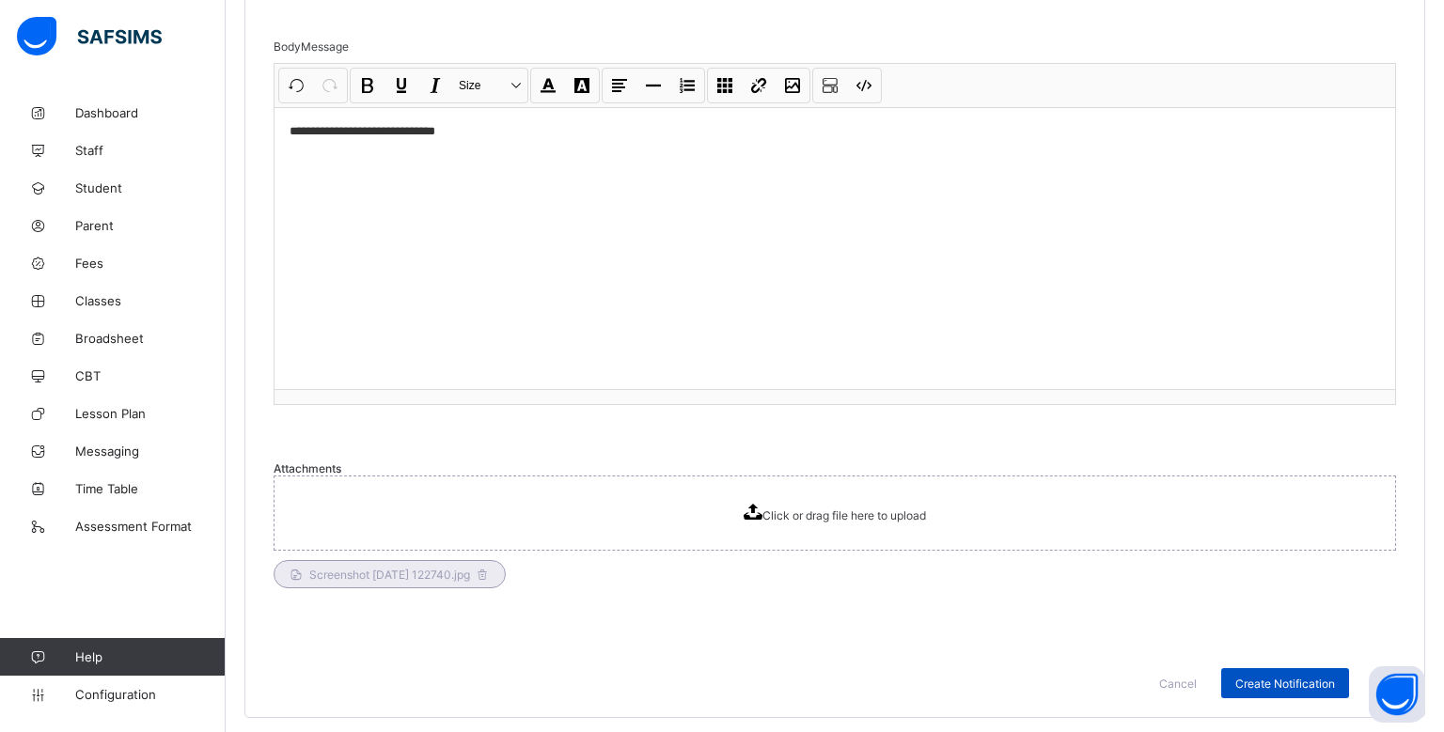
type input "**********"
click at [1232, 677] on div "Create Notification" at bounding box center [1285, 683] width 128 height 30
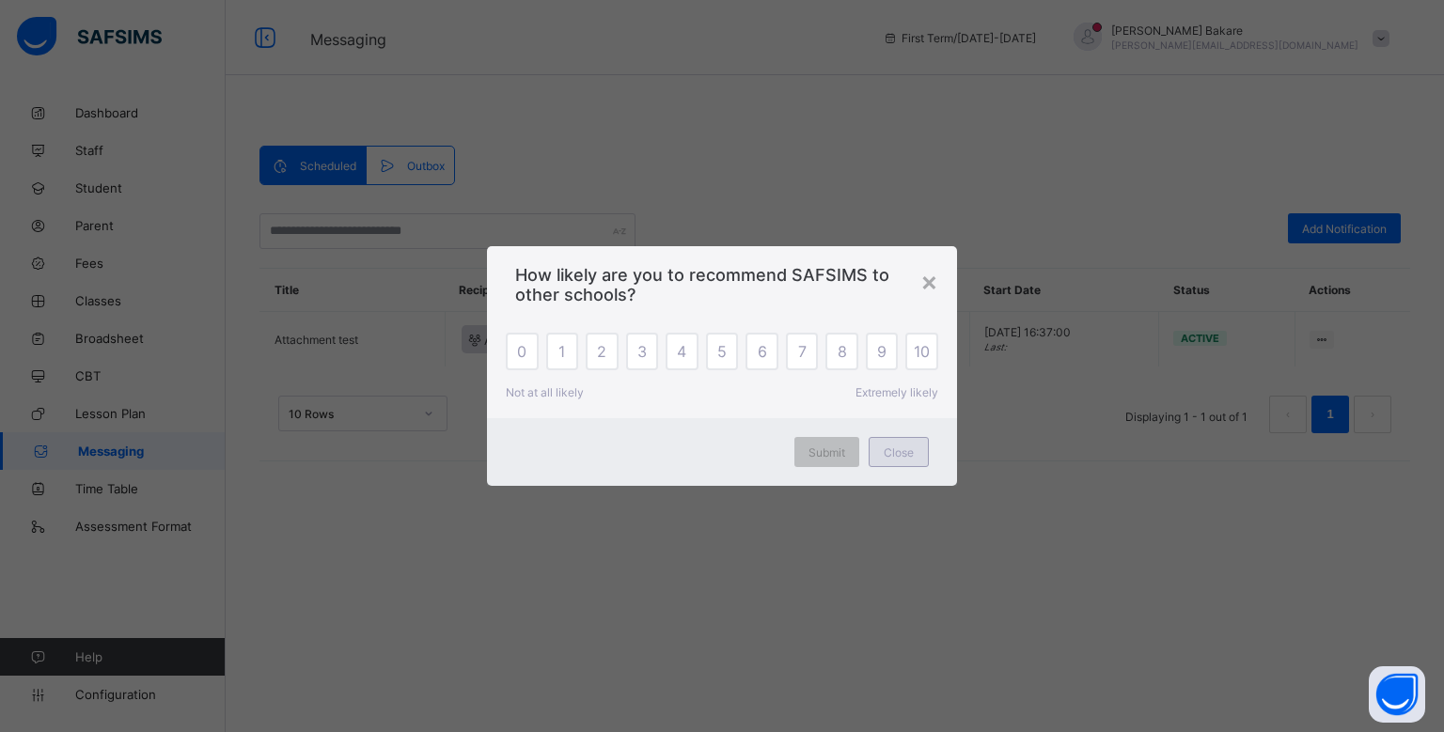
click at [901, 461] on div "Close" at bounding box center [899, 452] width 60 height 30
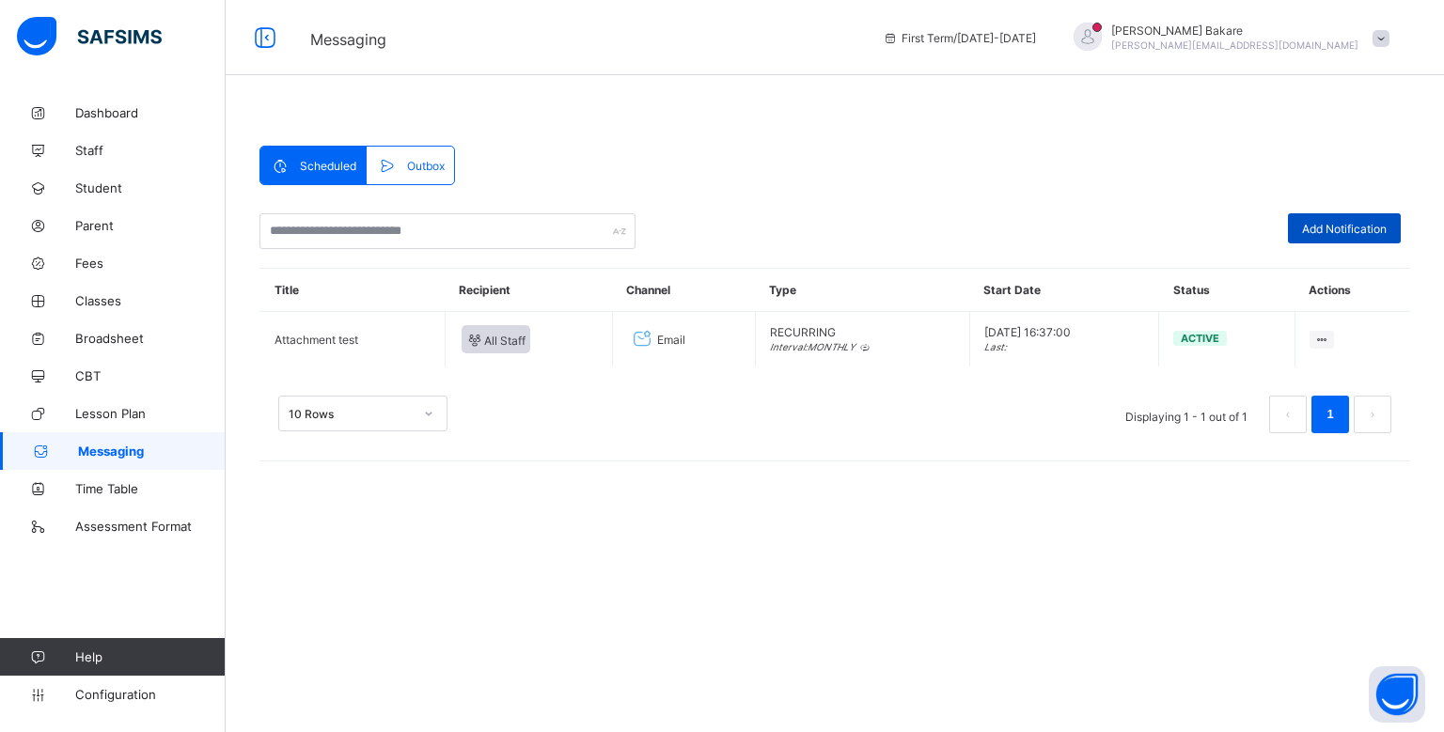
click at [1326, 220] on div "Add Notification" at bounding box center [1344, 228] width 113 height 30
select select "*"
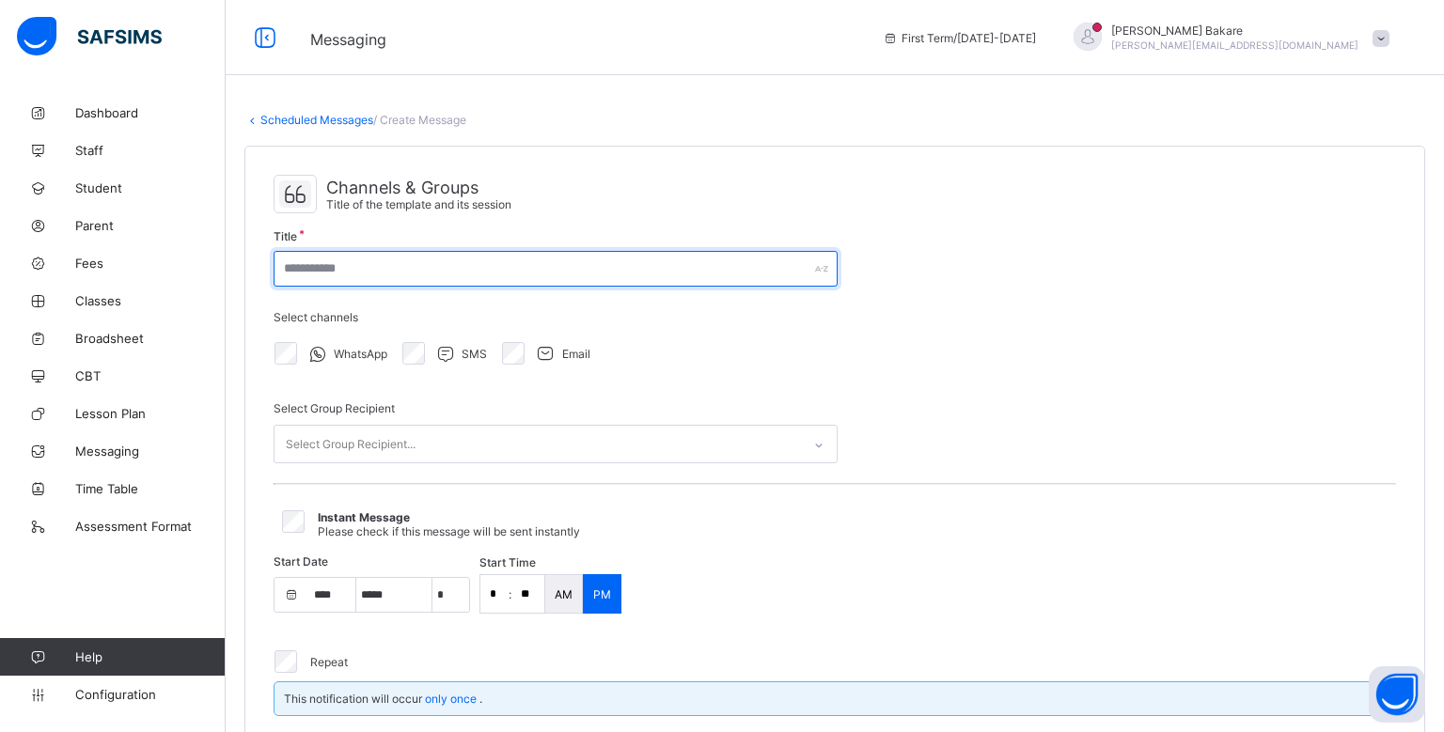
click at [632, 276] on input "text" at bounding box center [556, 269] width 564 height 36
type input "**********"
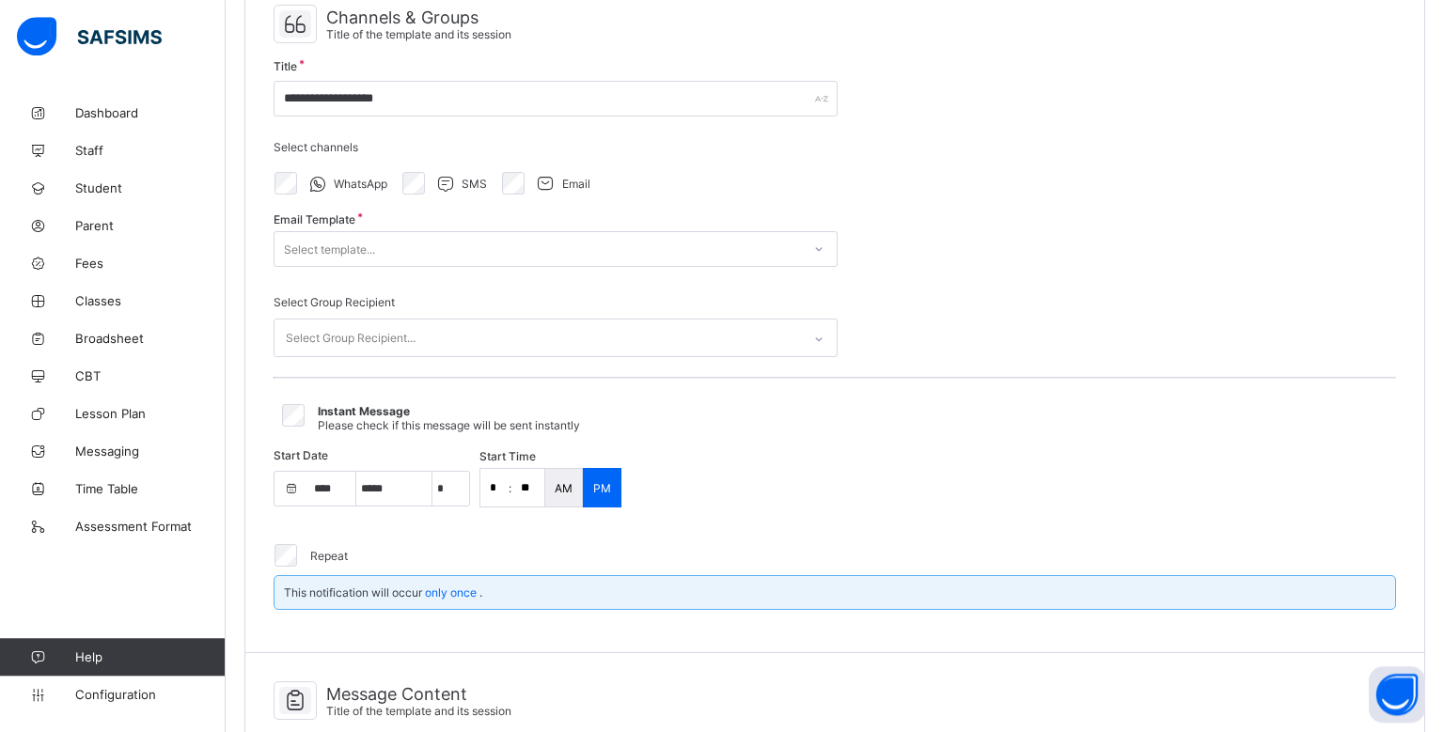
scroll to position [171, 0]
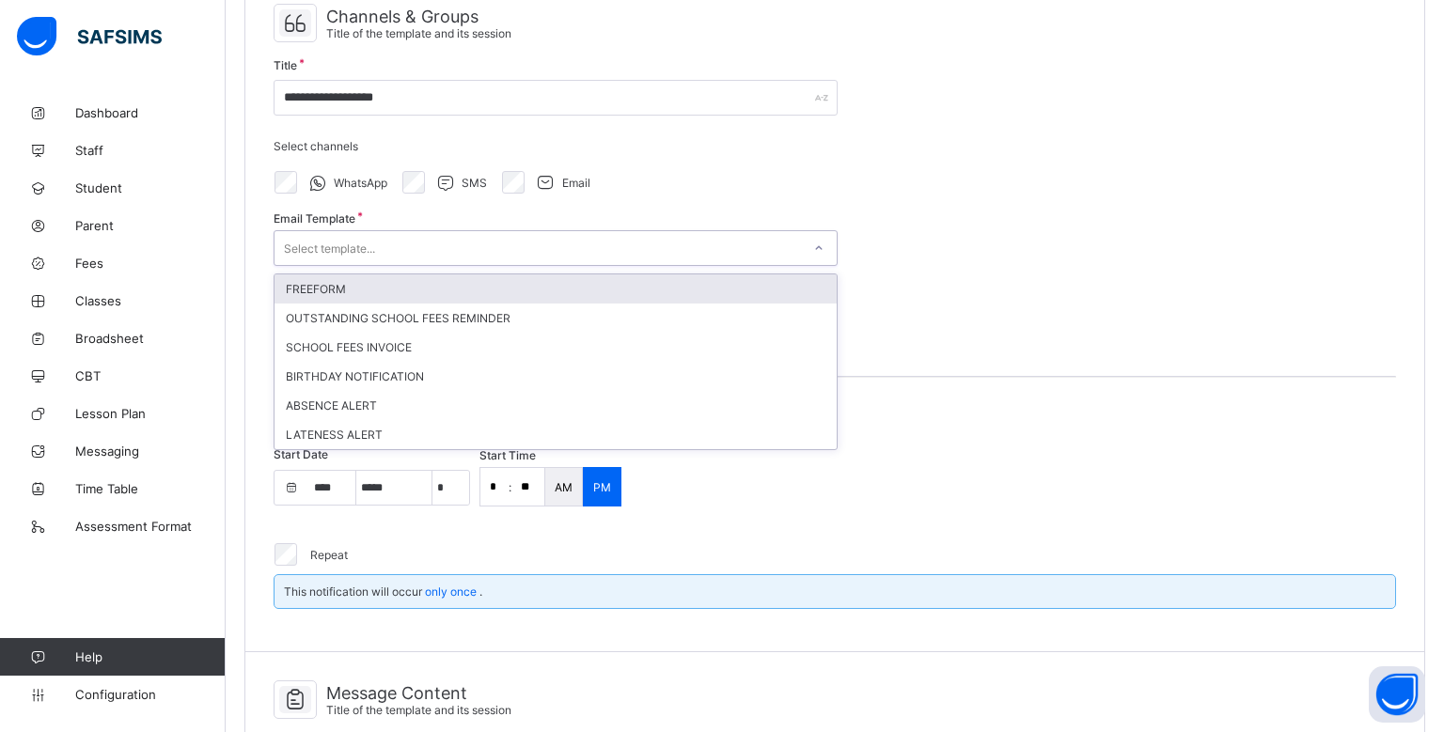
click at [663, 242] on div "Select template..." at bounding box center [538, 248] width 527 height 26
click at [649, 291] on div "FREEFORM" at bounding box center [556, 289] width 562 height 29
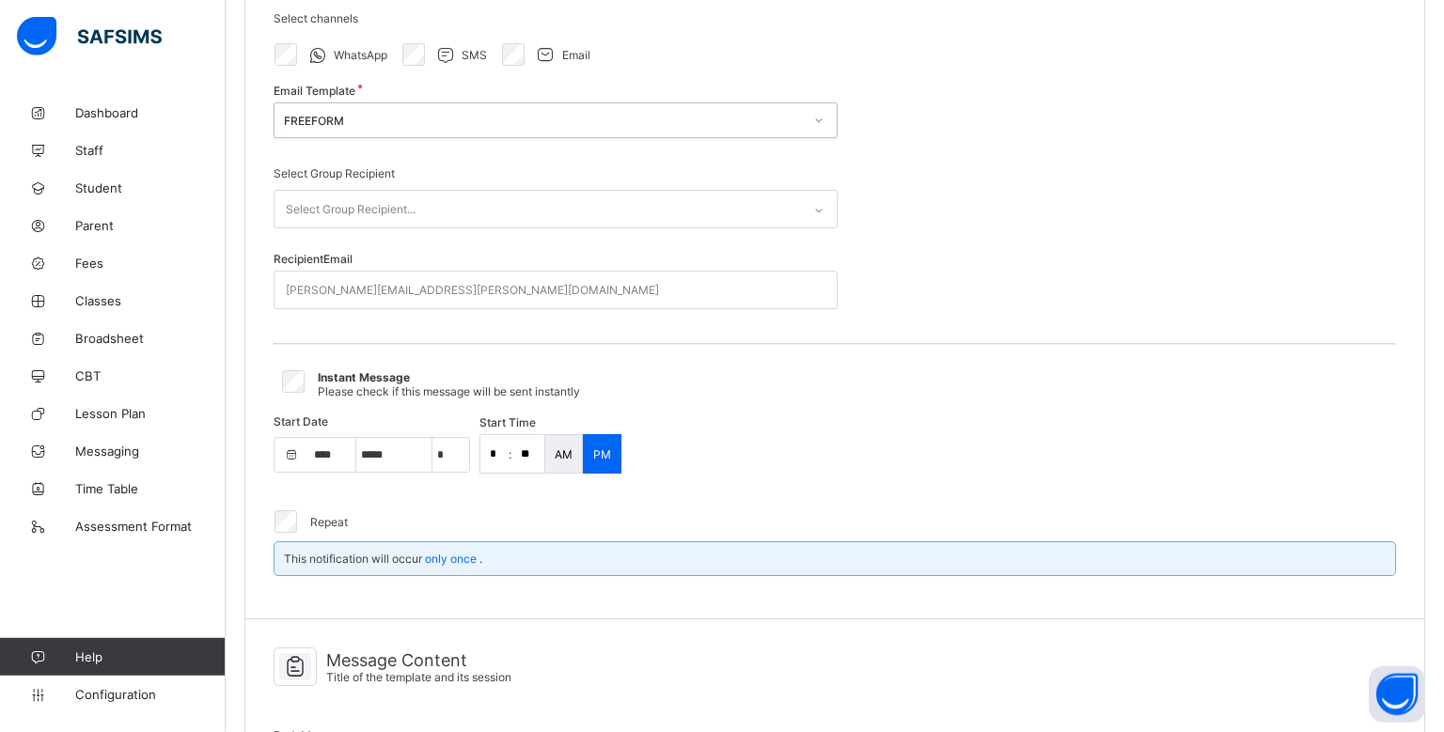
scroll to position [304, 0]
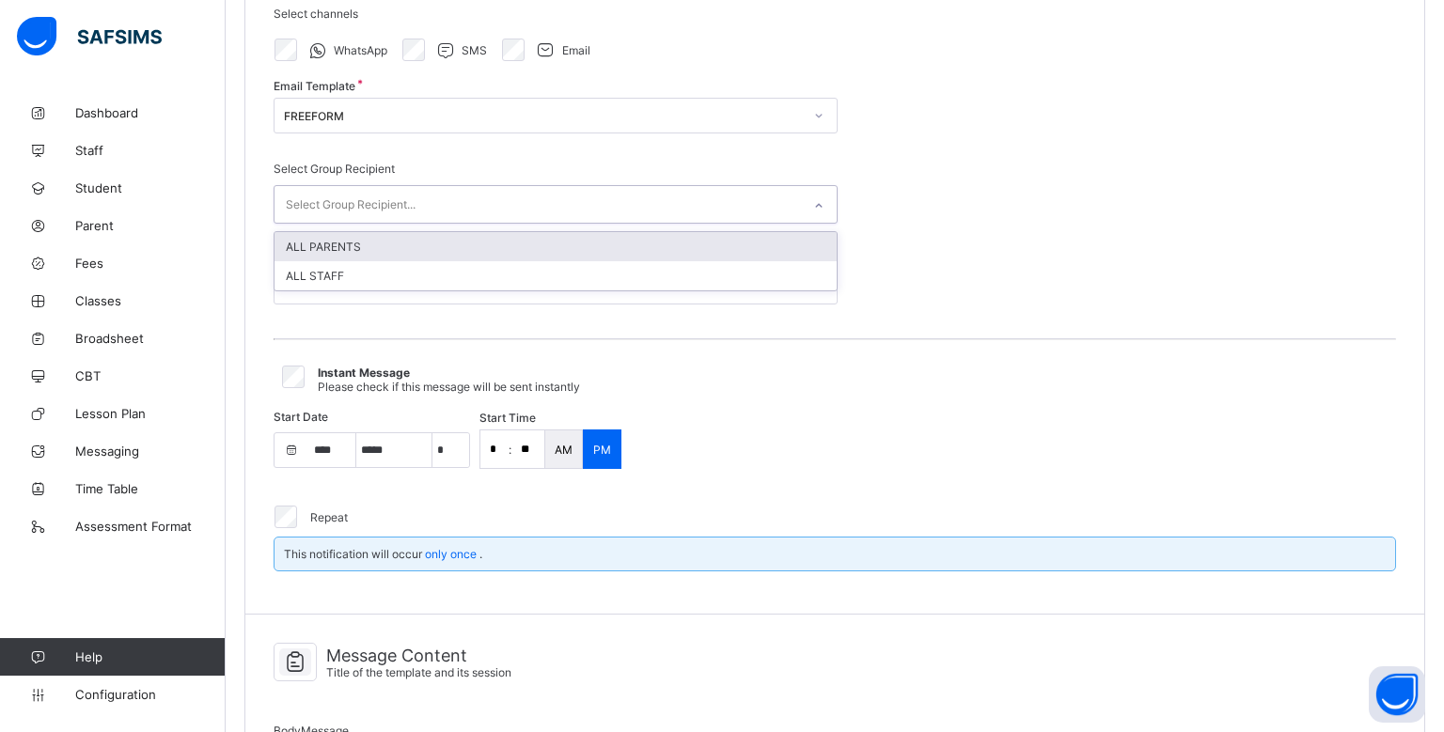
click at [611, 208] on div "Select Group Recipient..." at bounding box center [538, 204] width 527 height 37
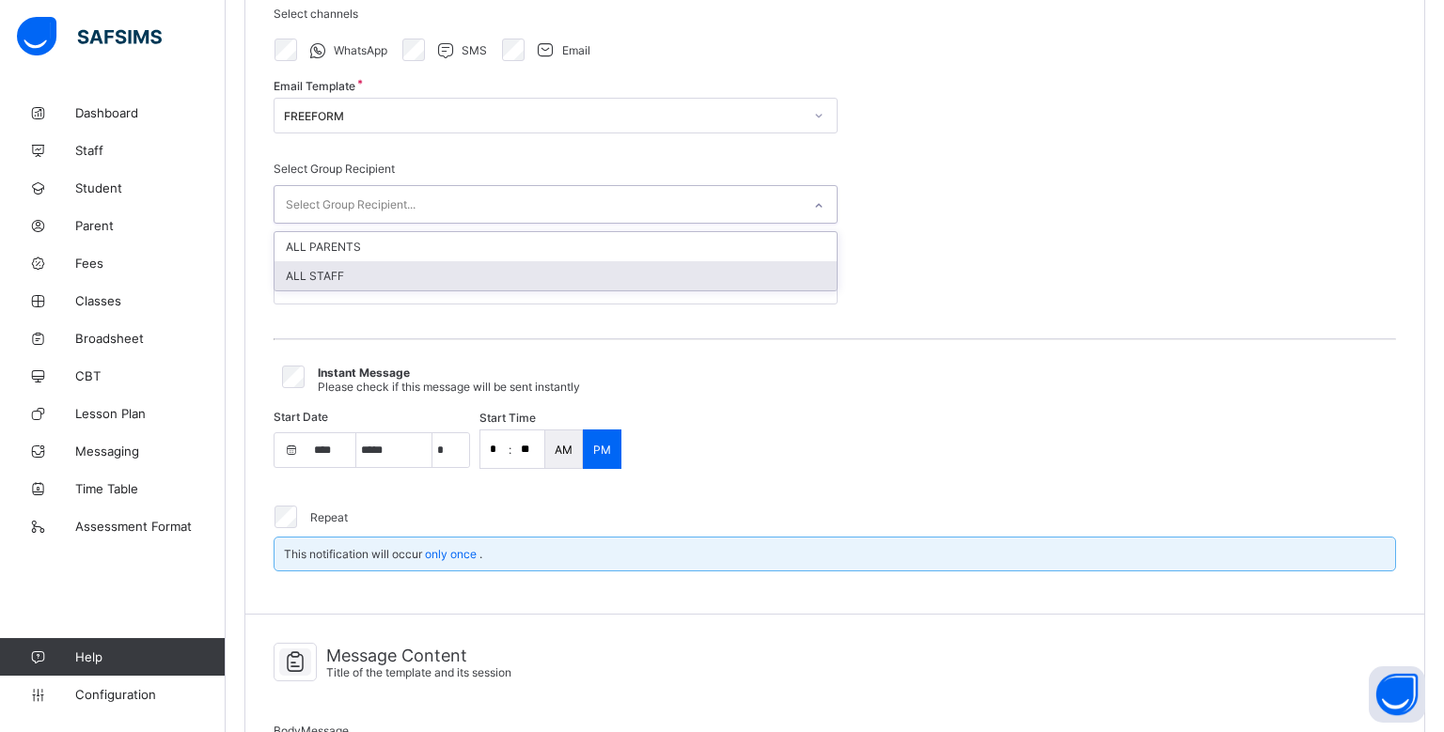
click at [605, 276] on div "ALL STAFF" at bounding box center [556, 275] width 562 height 29
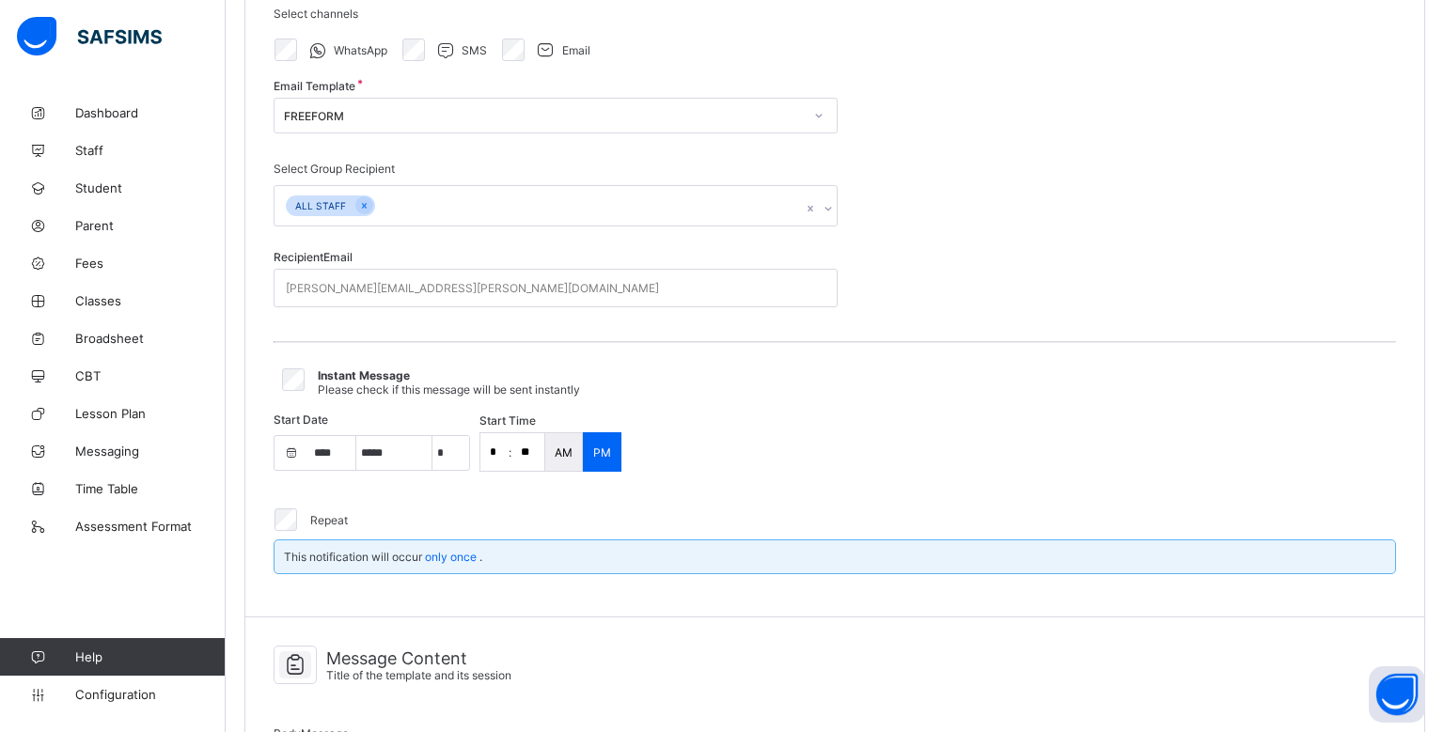
click at [502, 457] on input "*" at bounding box center [494, 452] width 28 height 38
select select "**"
click option "**" at bounding box center [0, 0] width 0 height 0
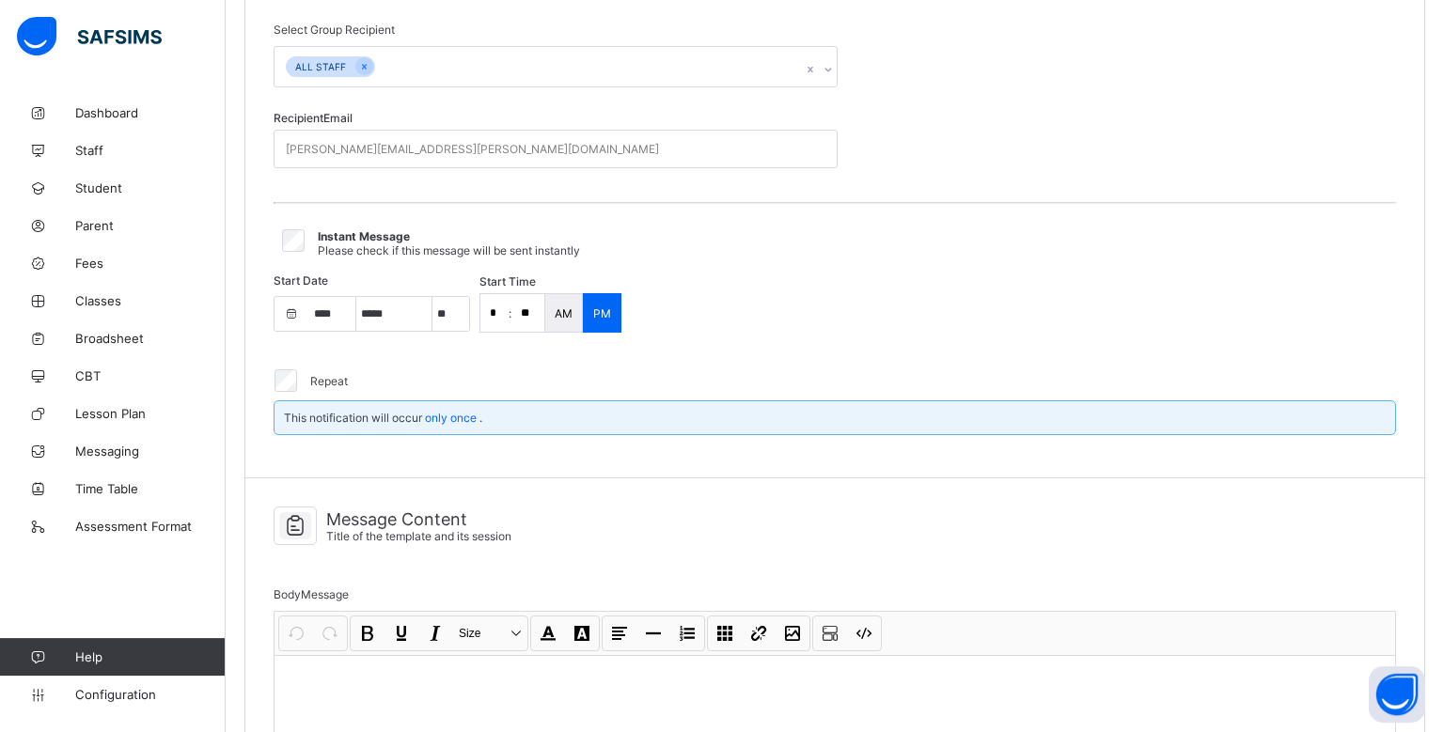
scroll to position [458, 0]
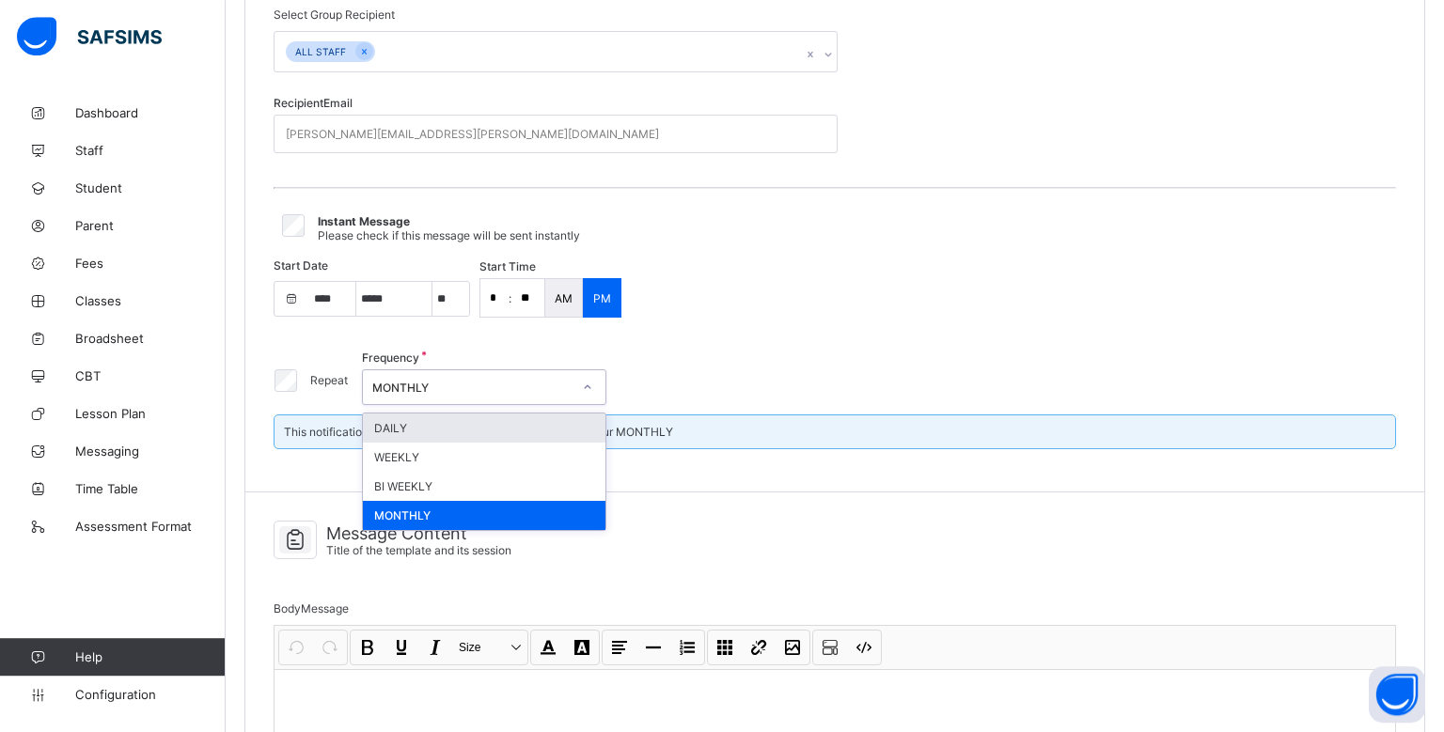
click at [465, 390] on div "MONTHLY" at bounding box center [471, 388] width 199 height 14
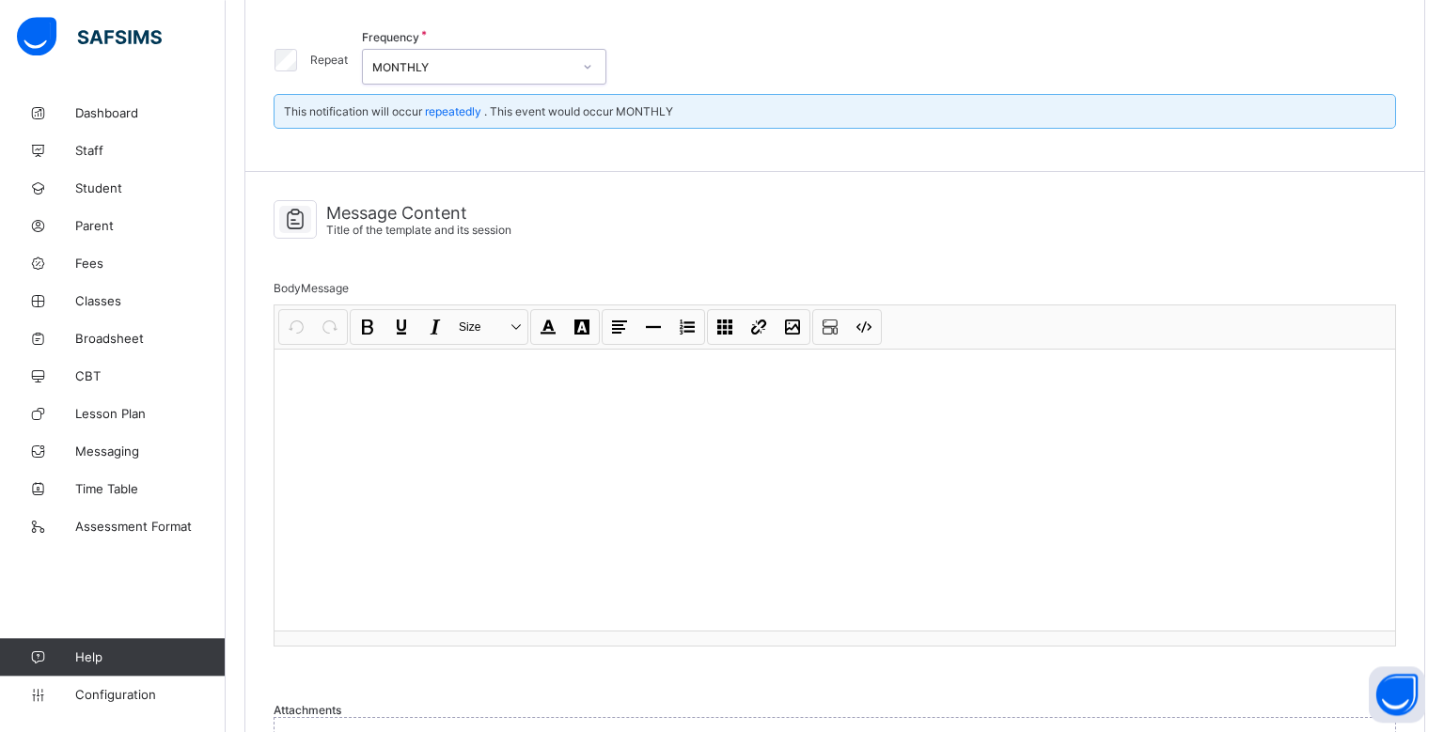
scroll to position [846, 0]
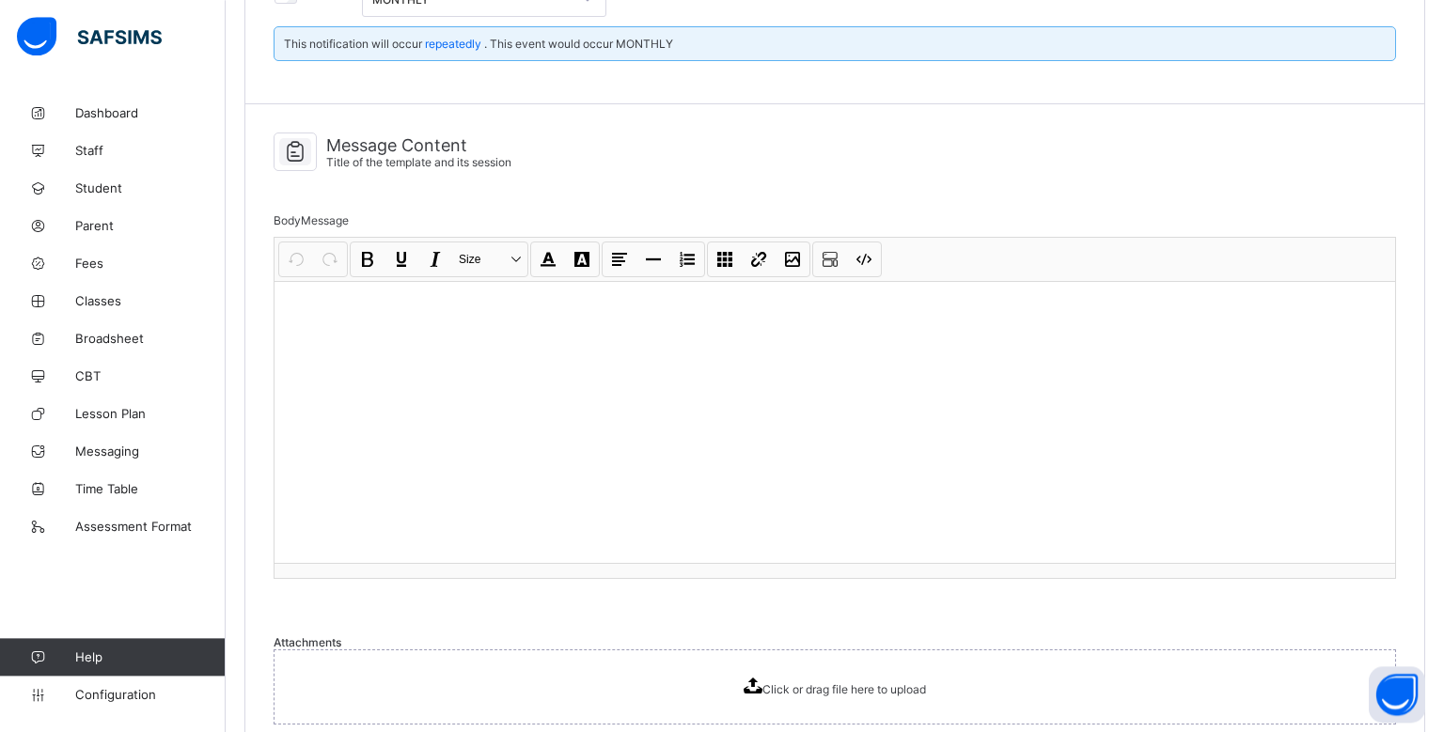
click at [543, 418] on div at bounding box center [835, 422] width 1121 height 282
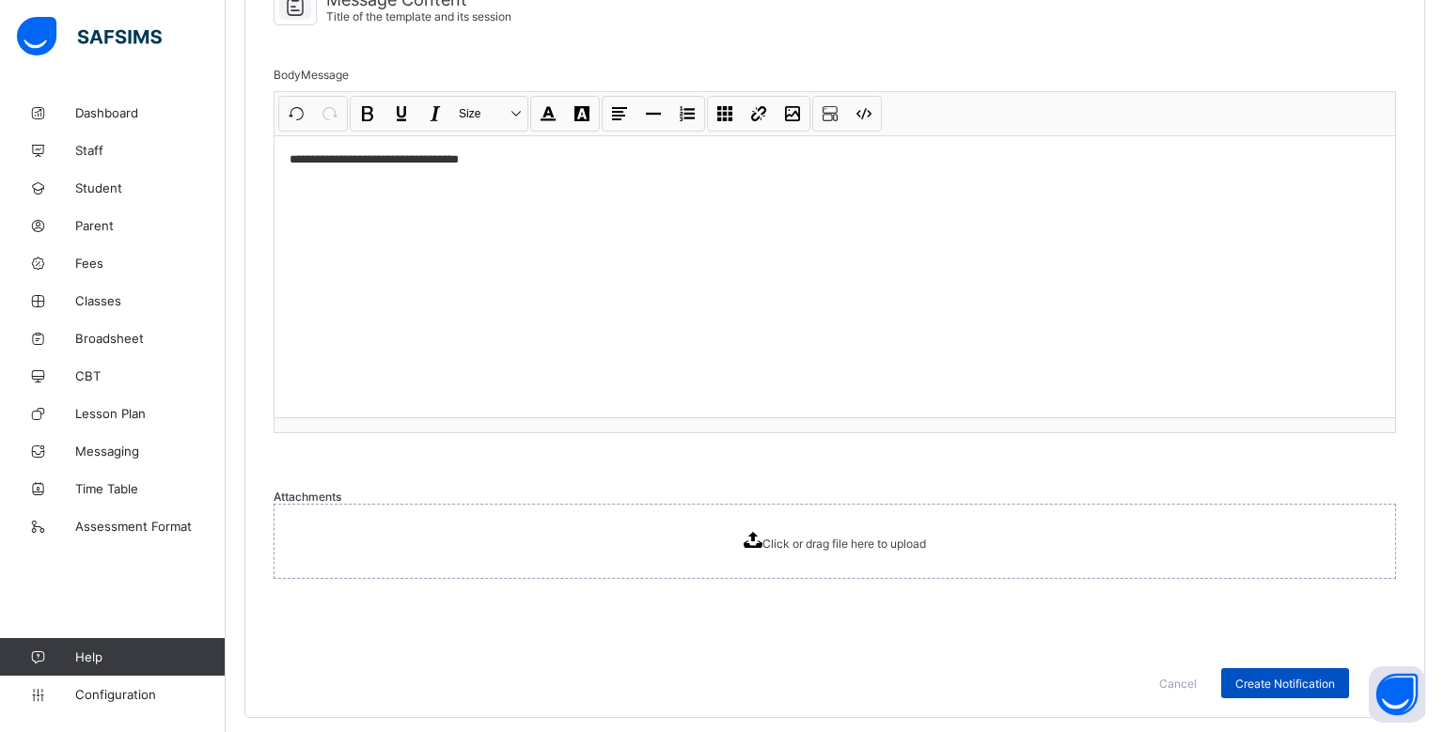
click at [1237, 670] on div "Create Notification" at bounding box center [1285, 683] width 128 height 30
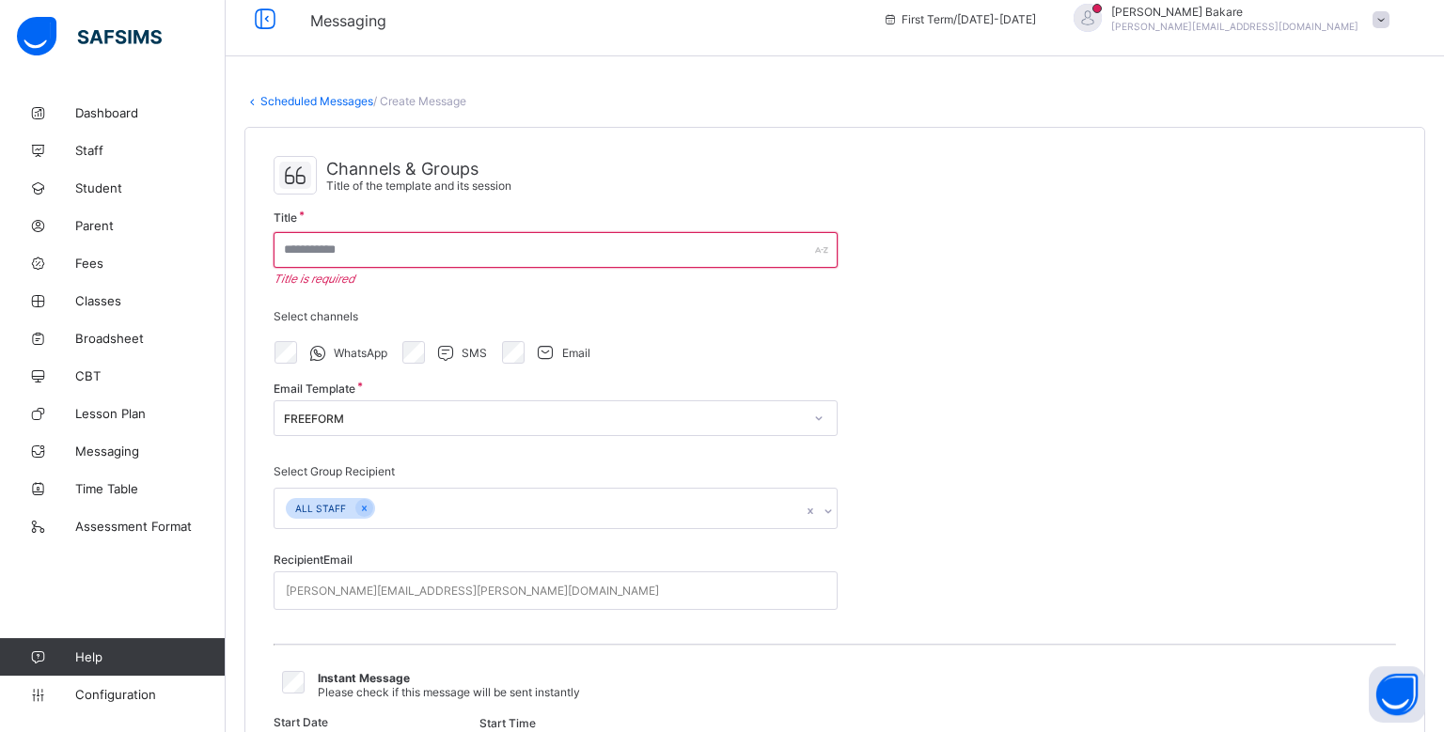
scroll to position [0, 0]
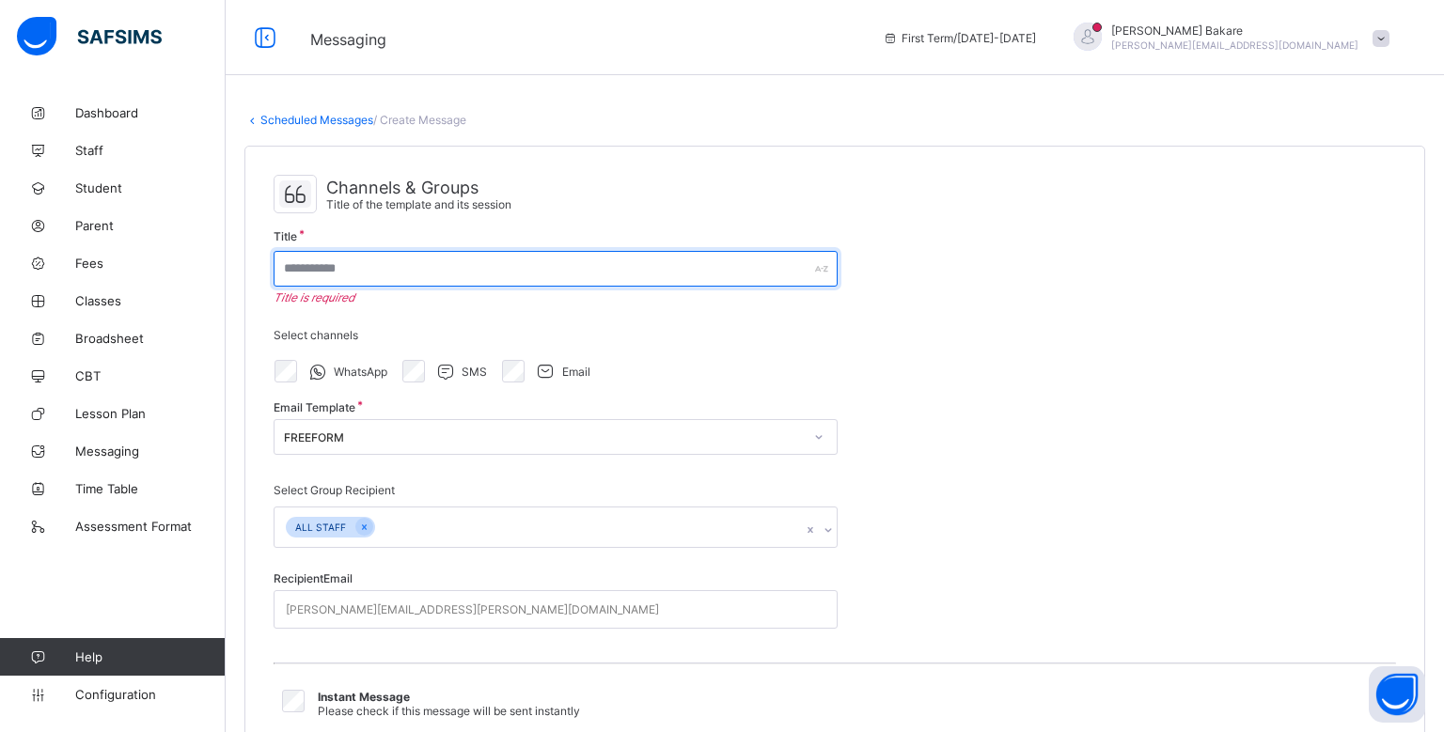
click at [658, 276] on input "text" at bounding box center [556, 269] width 564 height 36
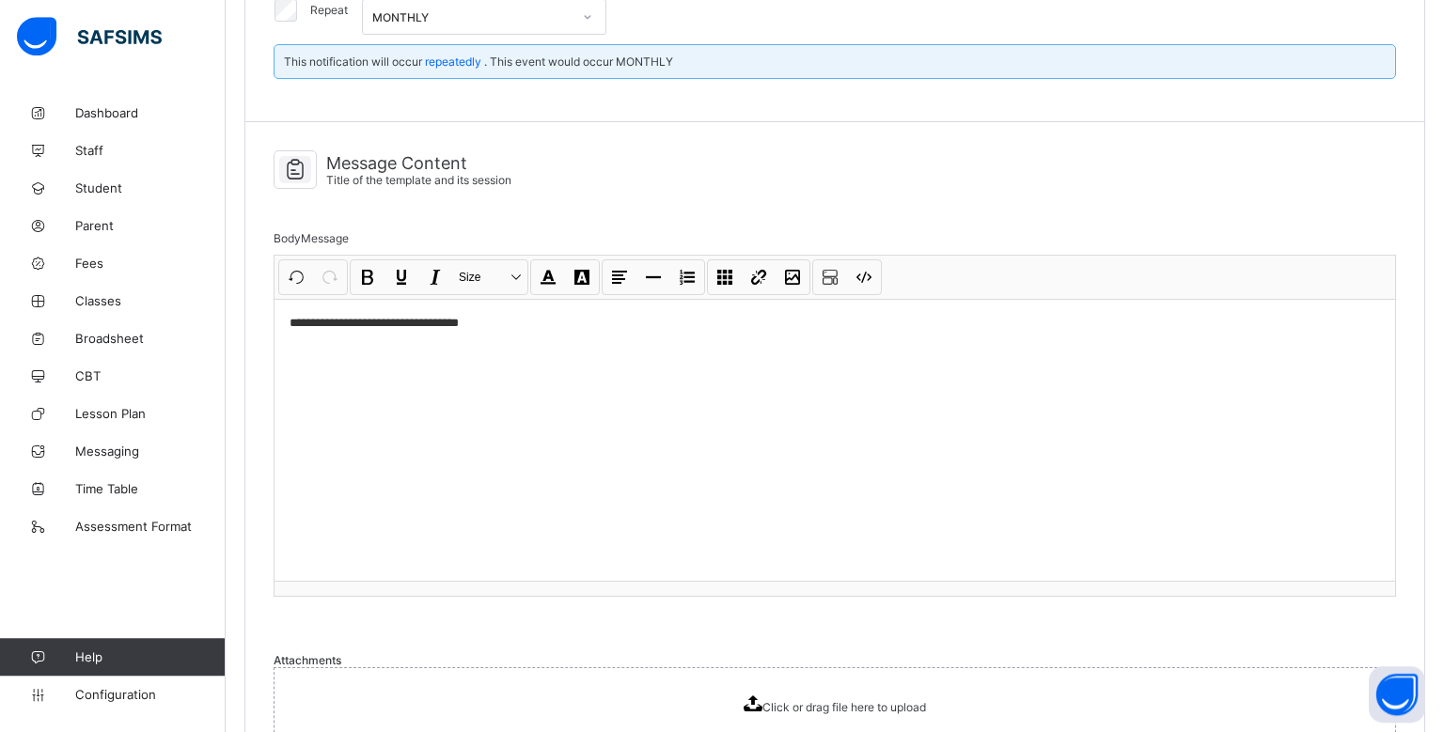
scroll to position [992, 0]
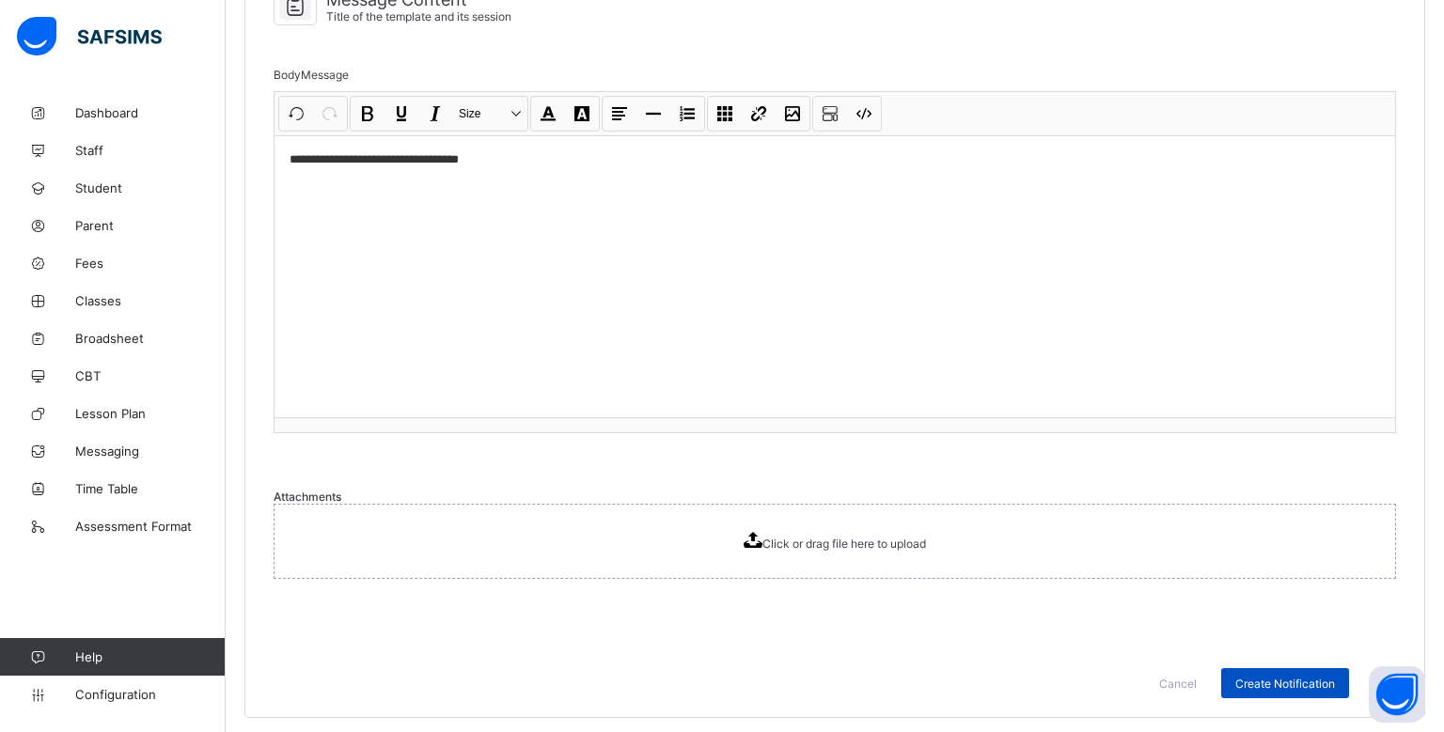
type input "**********"
click at [1248, 670] on div "Create Notification" at bounding box center [1285, 683] width 128 height 30
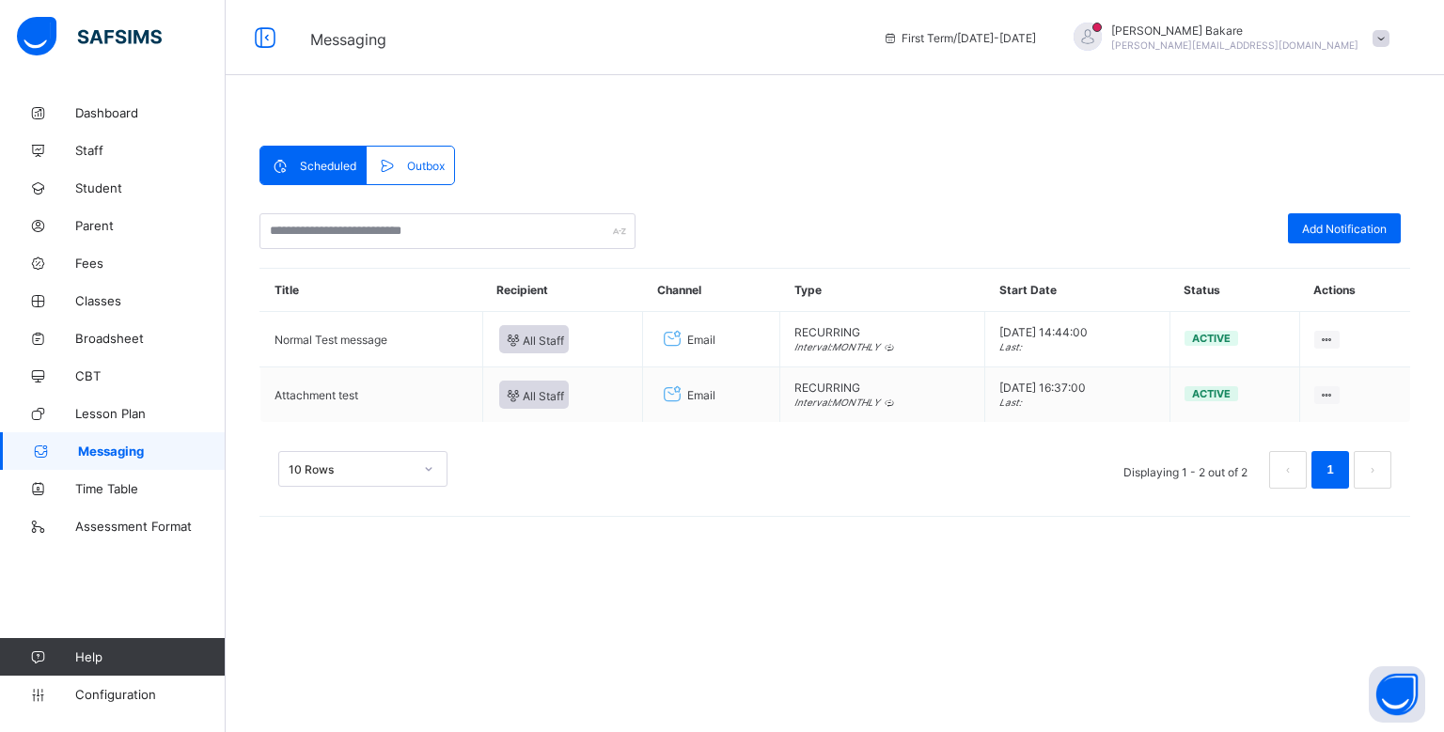
click at [855, 160] on div "Scheduled Outbox Scheduled Outbox Add Notification Title Recipient Channel Type…" at bounding box center [834, 340] width 1151 height 388
